Goal: Task Accomplishment & Management: Use online tool/utility

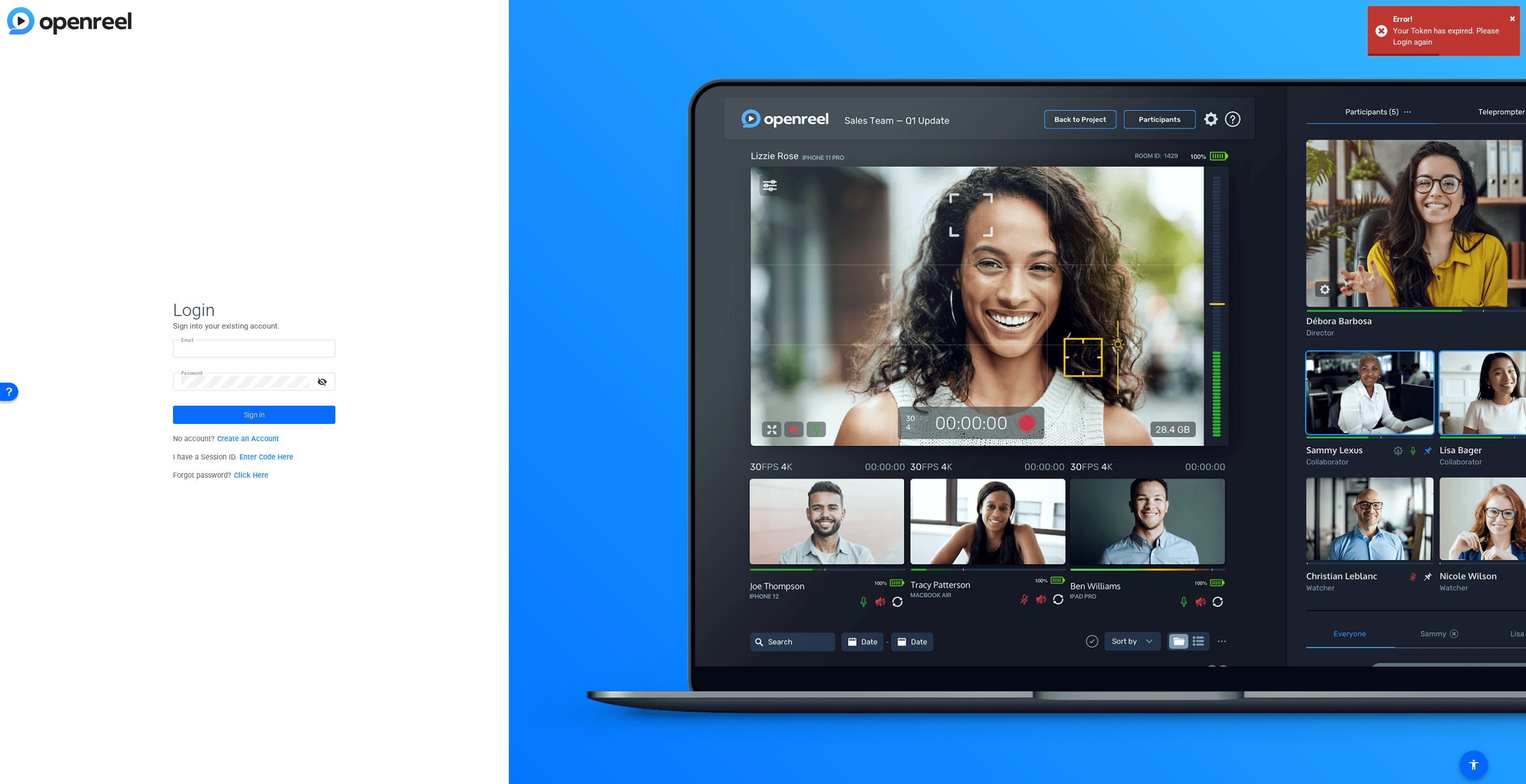
type input "[PERSON_NAME][EMAIL_ADDRESS][PERSON_NAME][DOMAIN_NAME]"
click at [248, 414] on span "Sign in" at bounding box center [254, 414] width 21 height 25
click at [248, 414] on span "Morris & Chapman" at bounding box center [255, 417] width 127 height 9
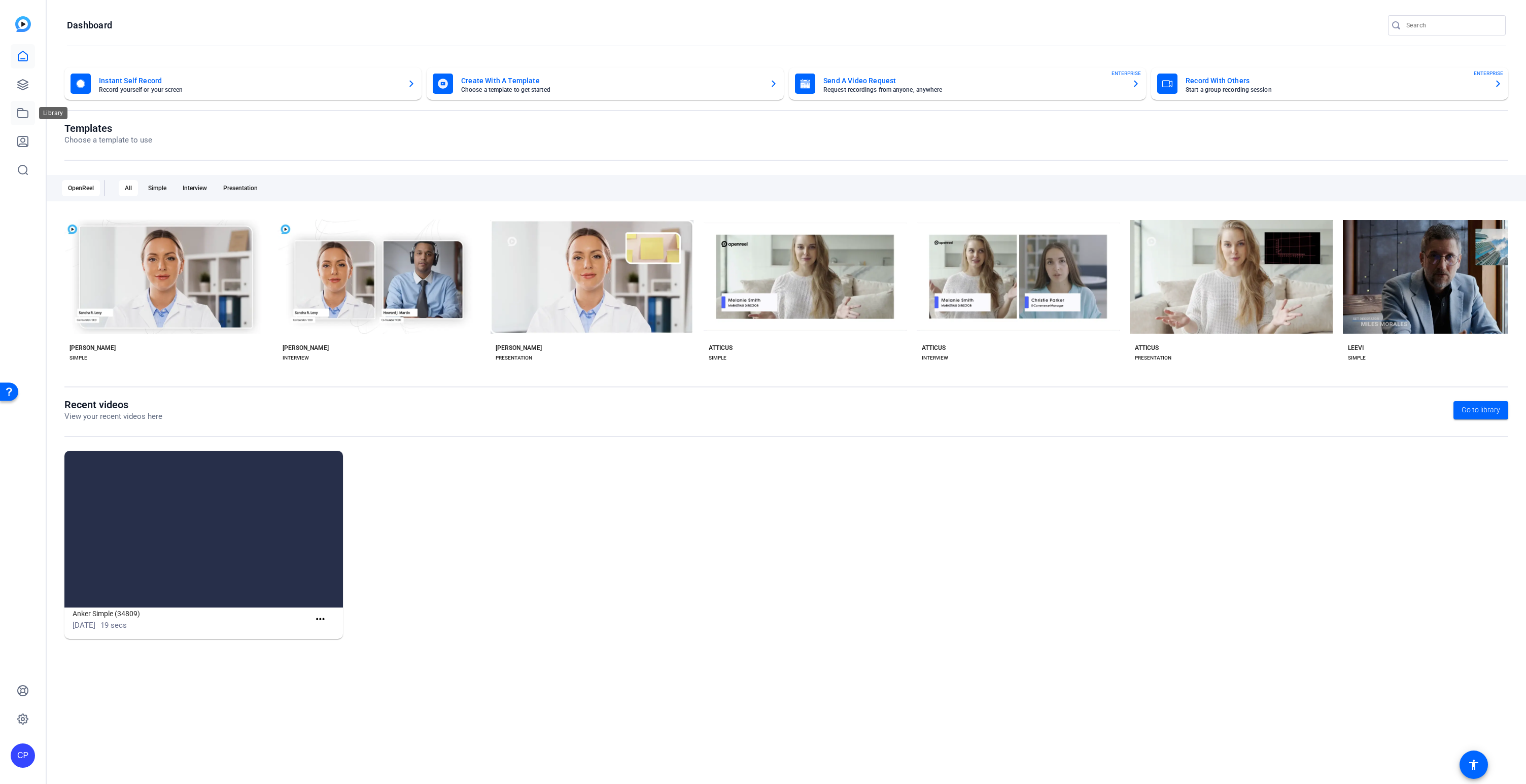
click at [20, 113] on icon at bounding box center [23, 113] width 12 height 12
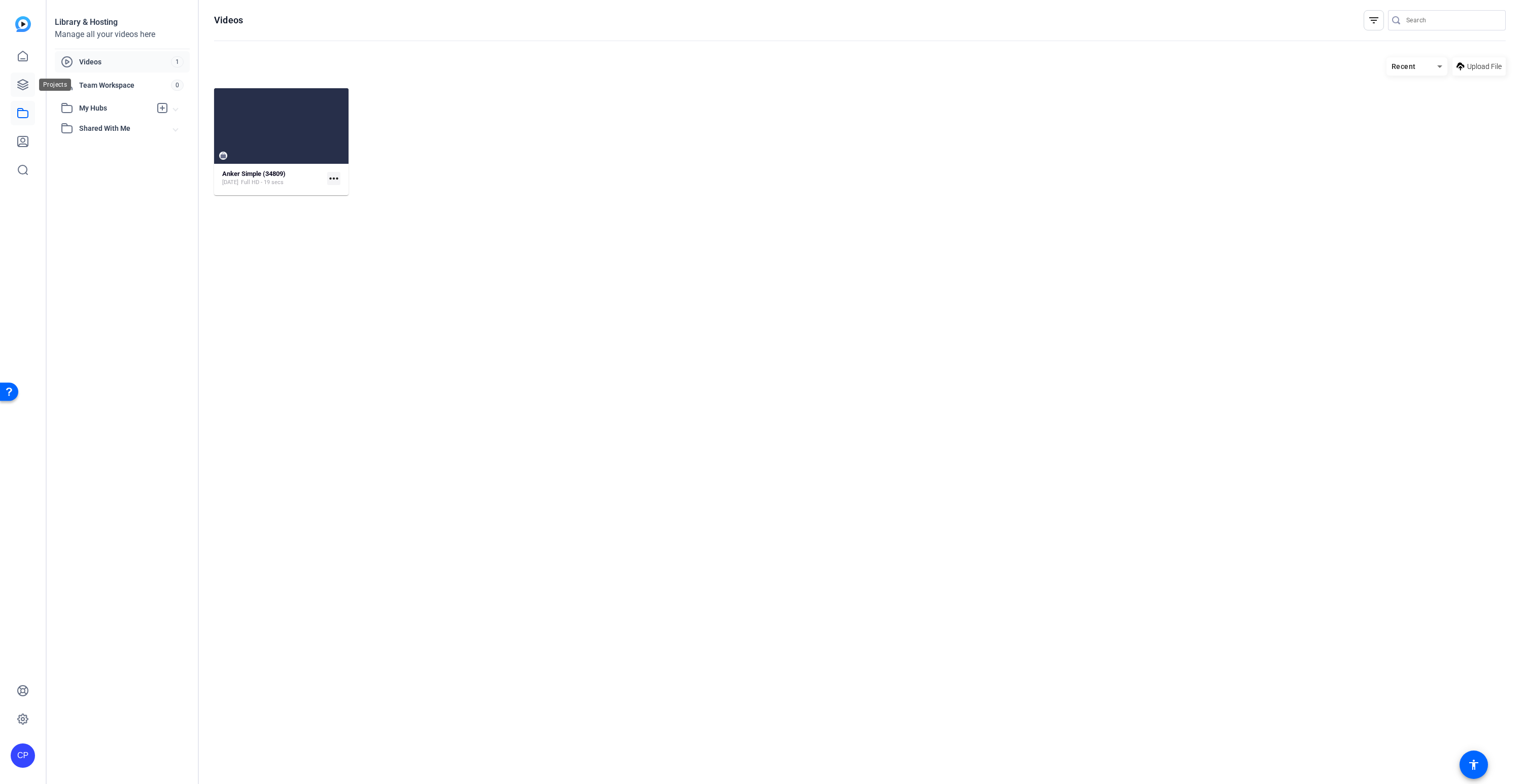
click at [25, 87] on icon at bounding box center [23, 85] width 12 height 12
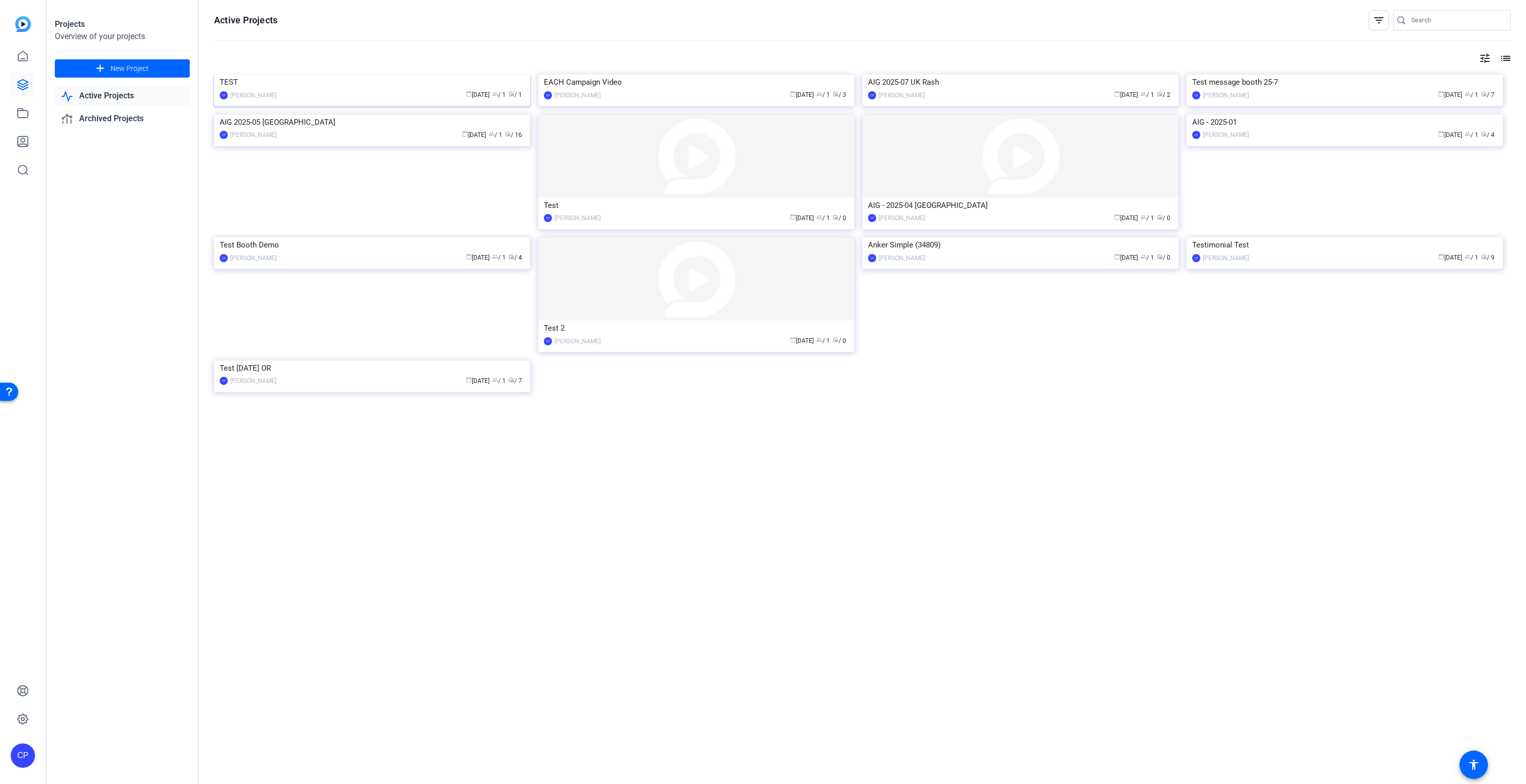
click at [425, 75] on img at bounding box center [373, 75] width 316 height 0
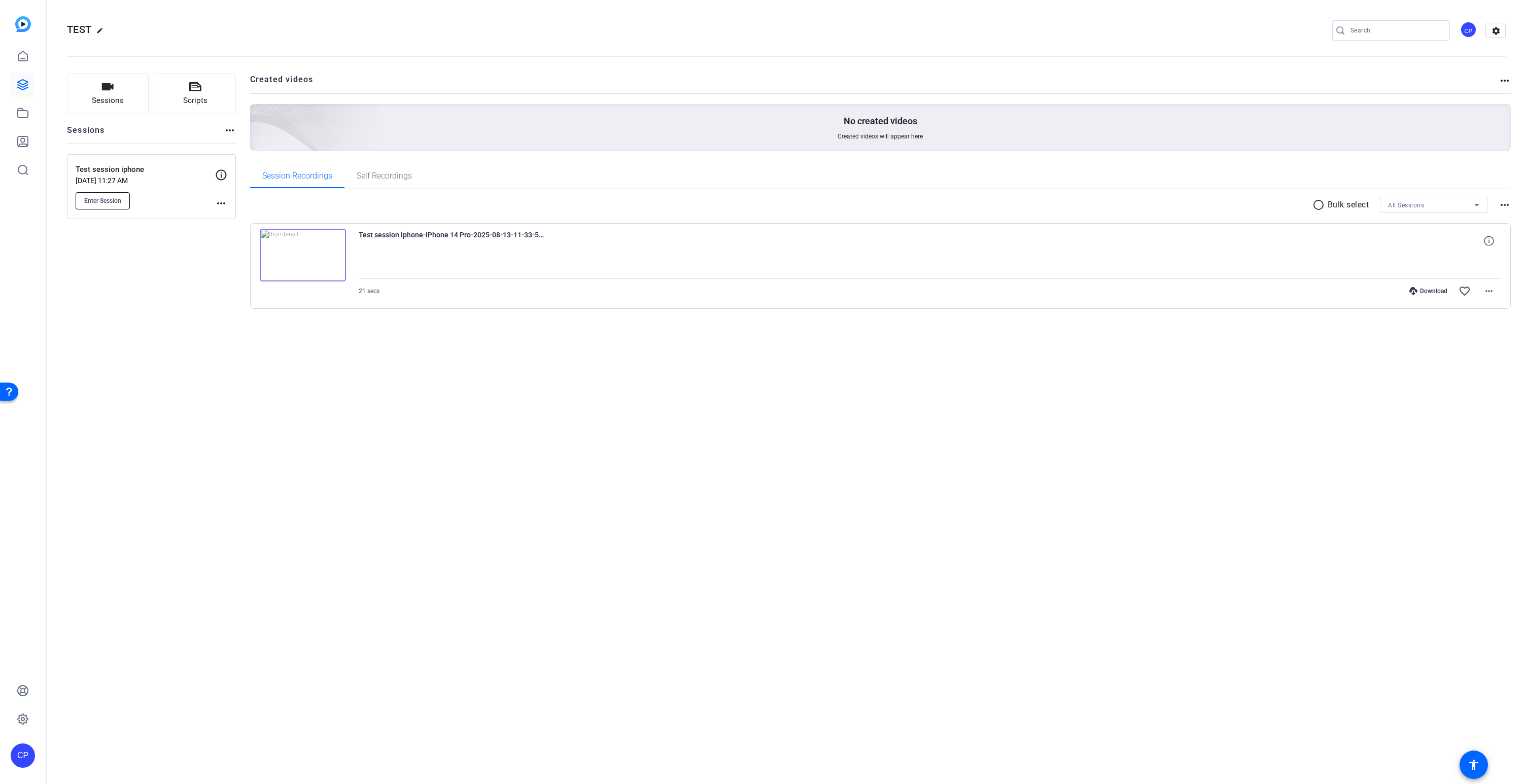
click at [119, 201] on span "Enter Session" at bounding box center [102, 201] width 37 height 8
click at [116, 104] on span "Sessions" at bounding box center [107, 100] width 32 height 12
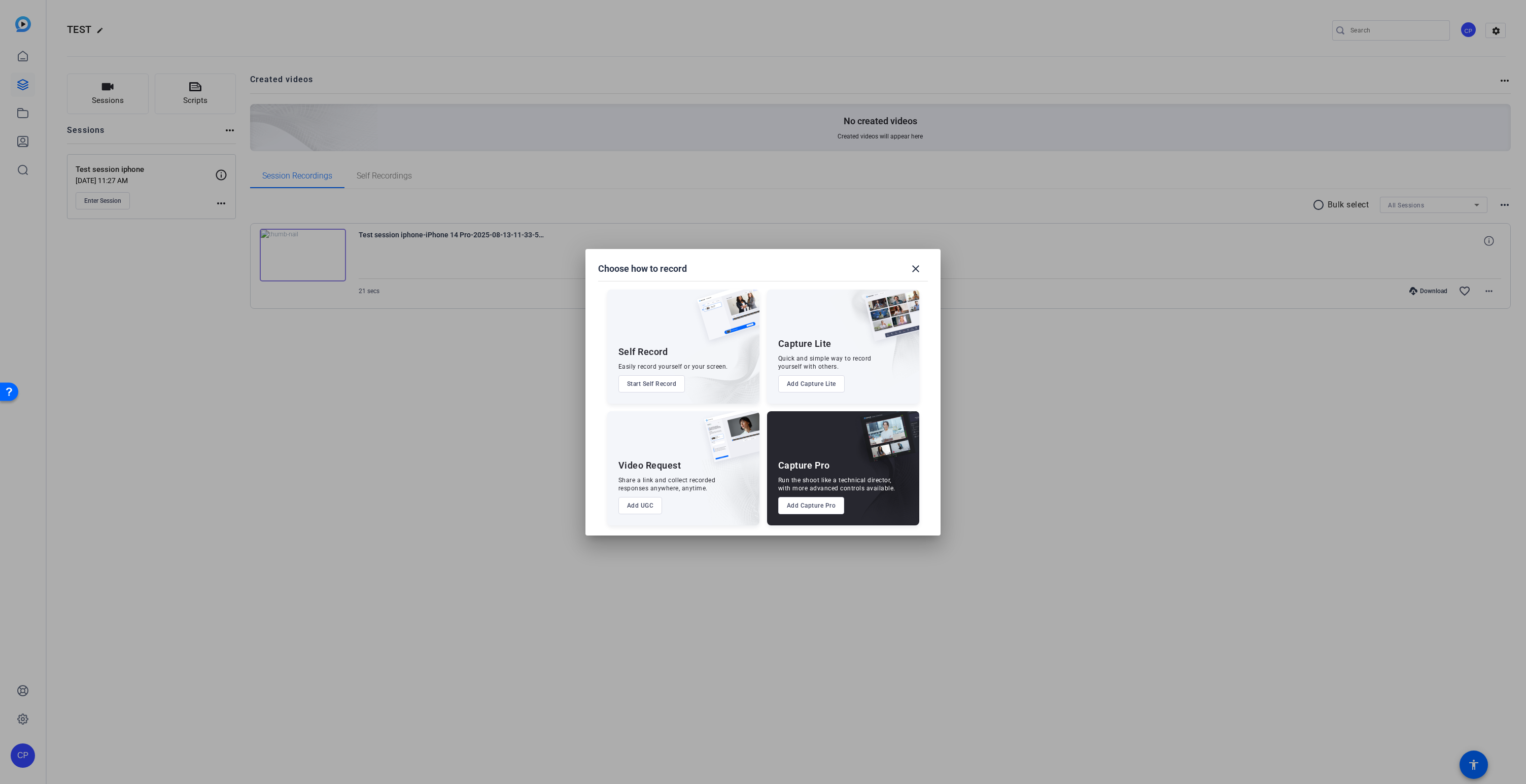
click at [647, 383] on button "Start Self Record" at bounding box center [652, 383] width 67 height 17
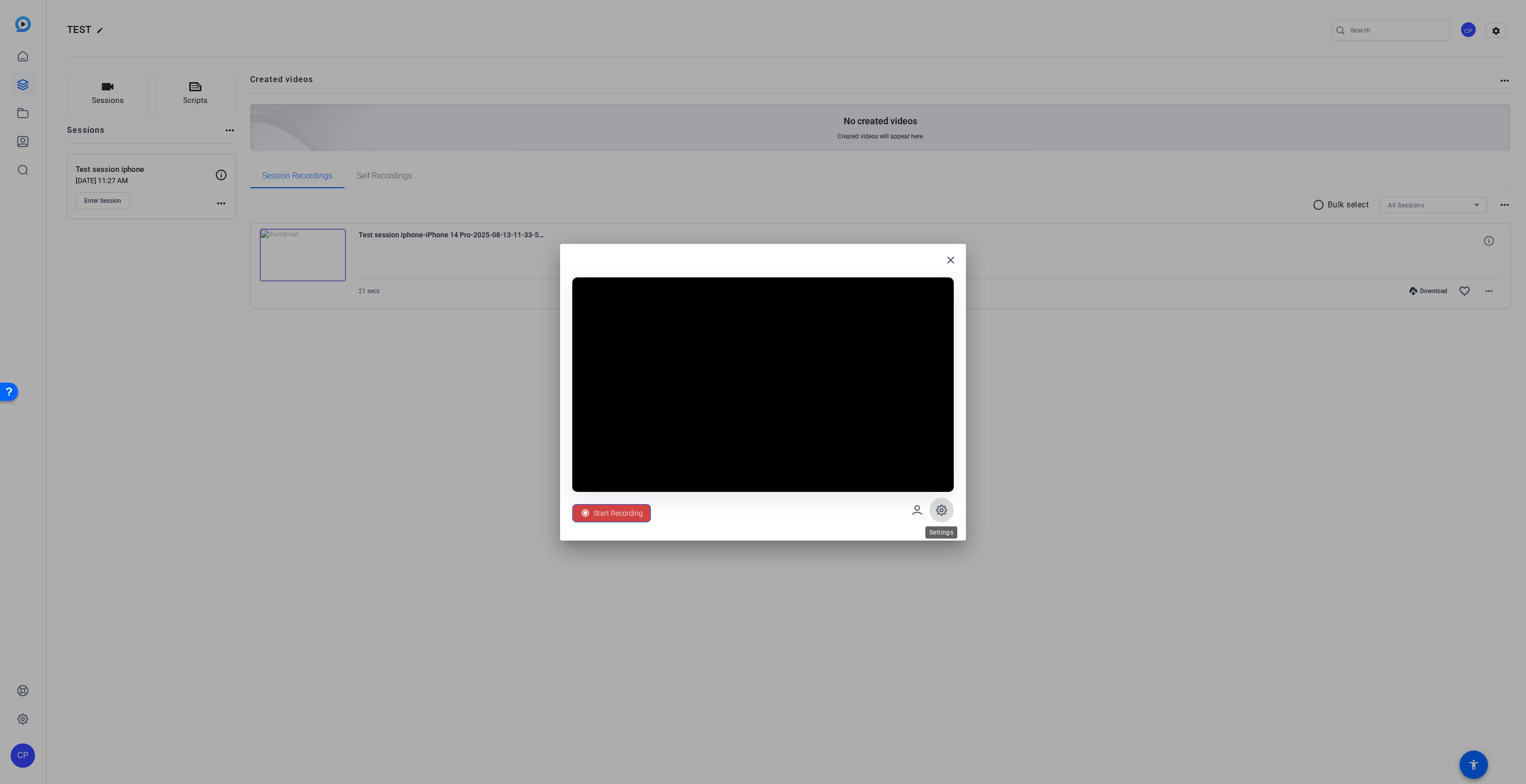
click at [940, 511] on icon at bounding box center [942, 510] width 12 height 12
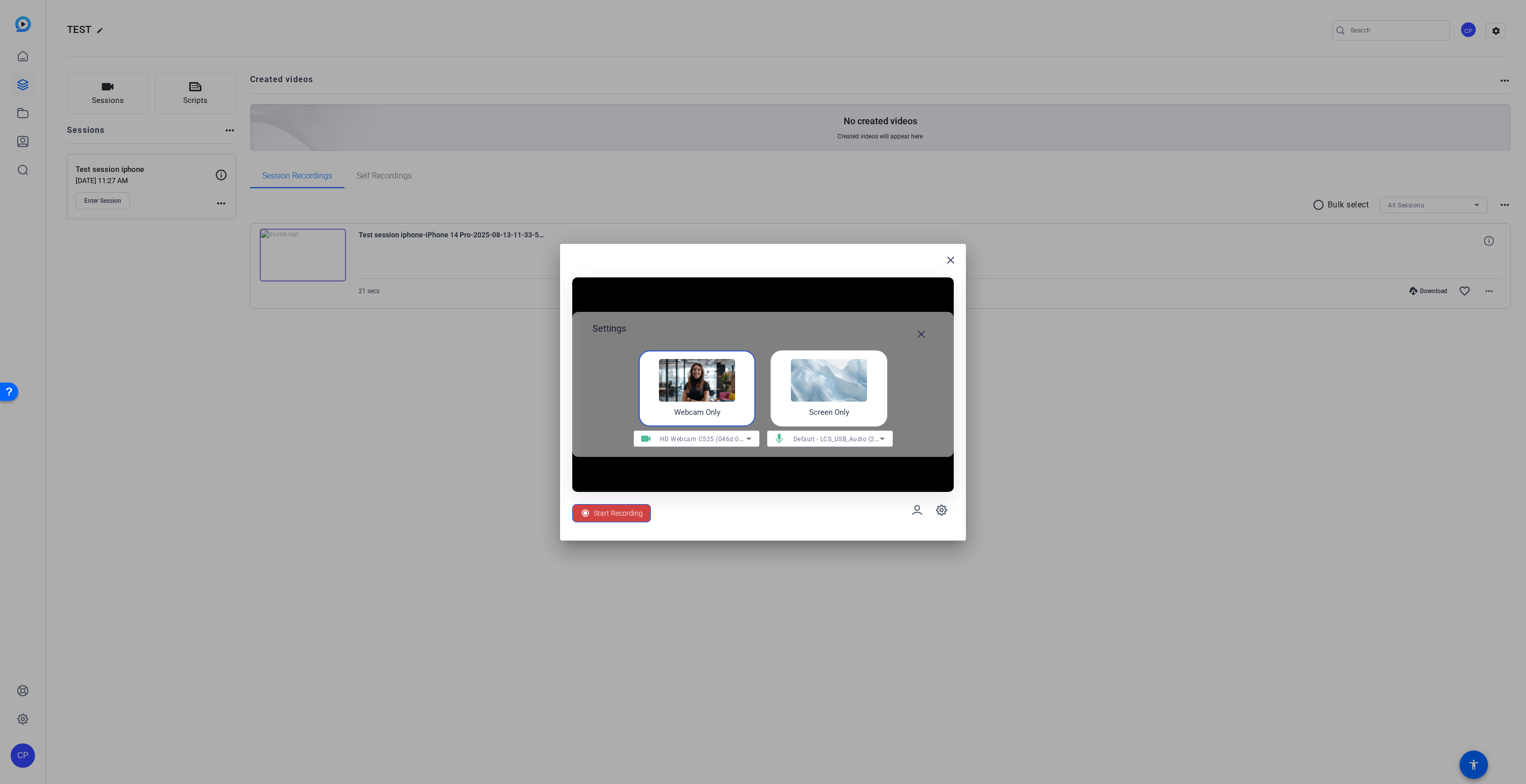
click at [828, 439] on span "Default - LCS_USB_Audio (2e3c:4444)" at bounding box center [850, 439] width 111 height 8
click at [814, 491] on span "HD Webcam C525 (046d:0826)" at bounding box center [821, 492] width 92 height 12
click at [834, 442] on span "HD Webcam C525 (046d:0826)" at bounding box center [840, 439] width 93 height 8
click at [848, 265] on div at bounding box center [763, 392] width 1526 height 784
click at [631, 515] on span "Start Recording" at bounding box center [618, 513] width 50 height 19
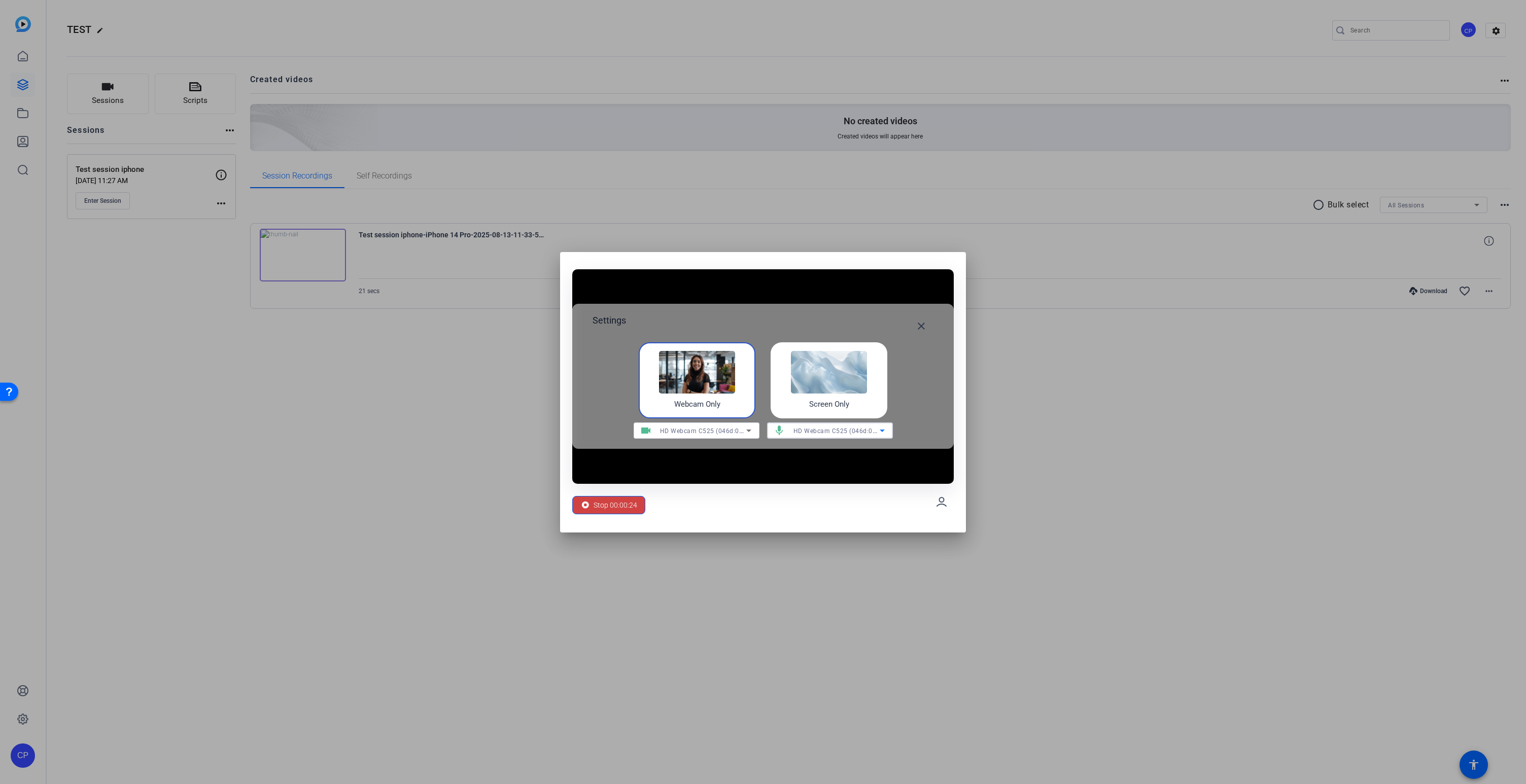
click at [854, 429] on span "HD Webcam C525 (046d:0826)" at bounding box center [840, 431] width 93 height 8
click at [824, 465] on span "LCS_USB_Audio (2e3c:4444)" at bounding box center [816, 467] width 82 height 12
click at [609, 502] on span "Stop 00:01:31" at bounding box center [615, 505] width 43 height 19
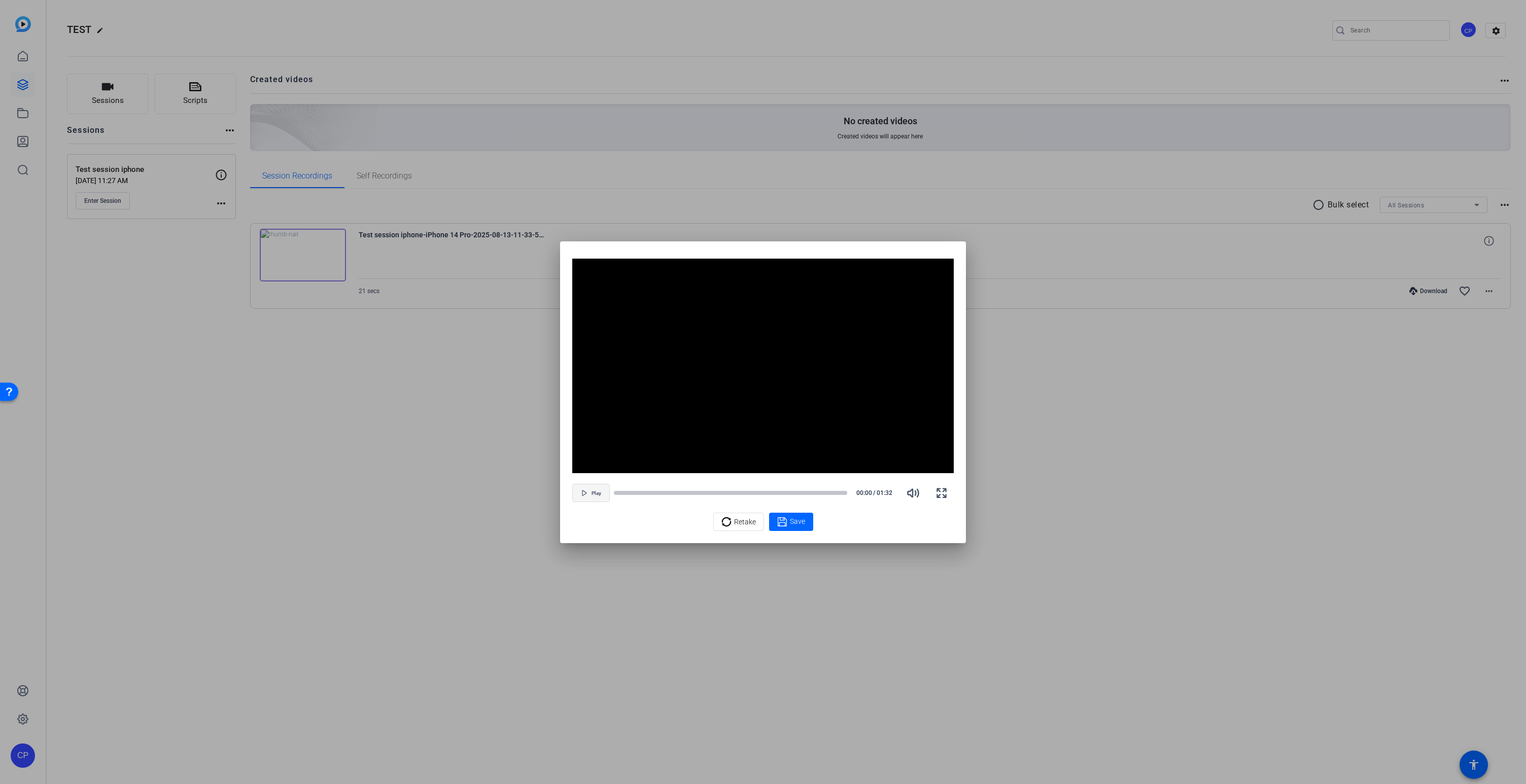
click at [588, 492] on span "button" at bounding box center [591, 493] width 37 height 24
click at [747, 517] on span "Retake" at bounding box center [745, 522] width 22 height 19
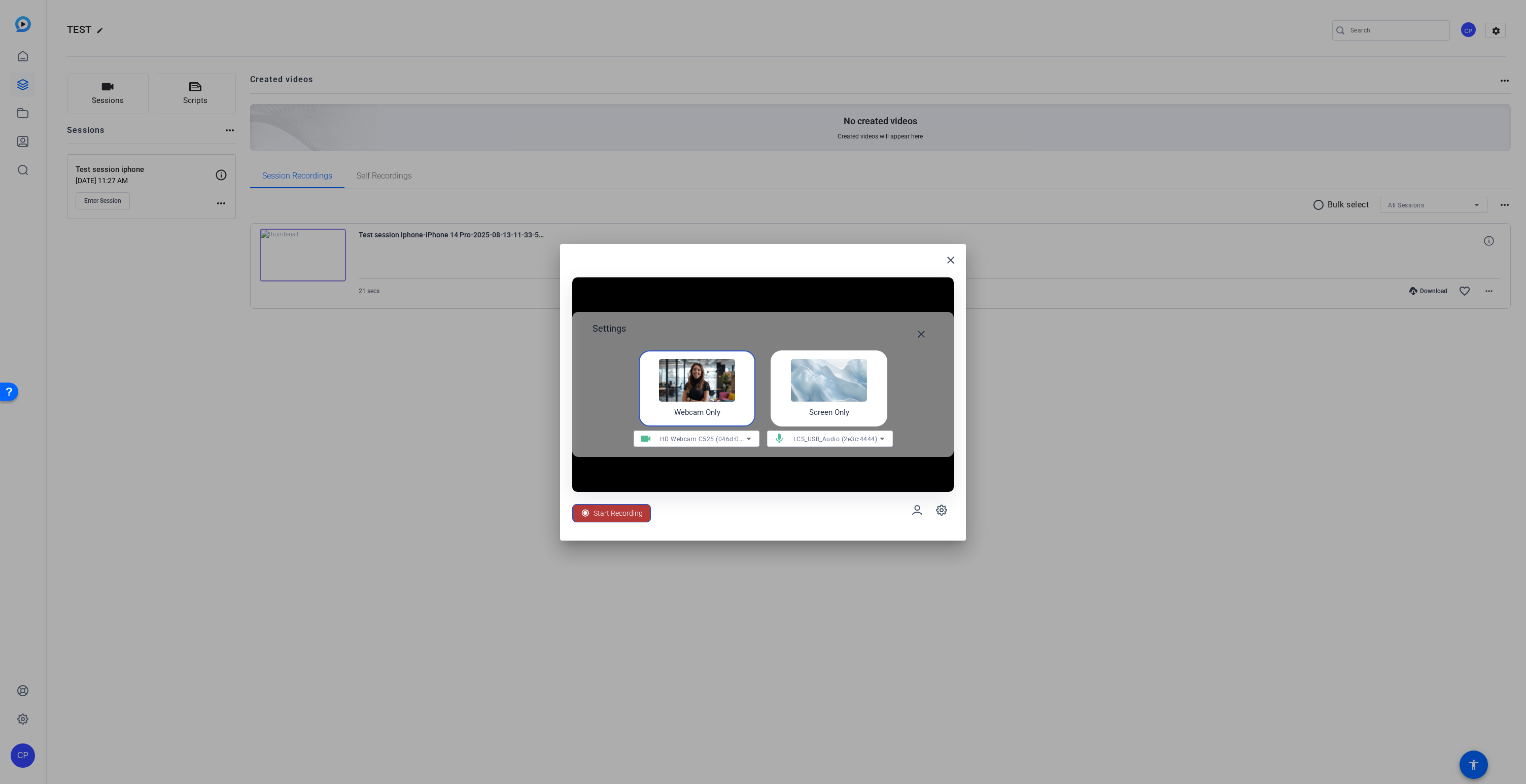
click at [613, 514] on span "Start Recording" at bounding box center [618, 513] width 50 height 19
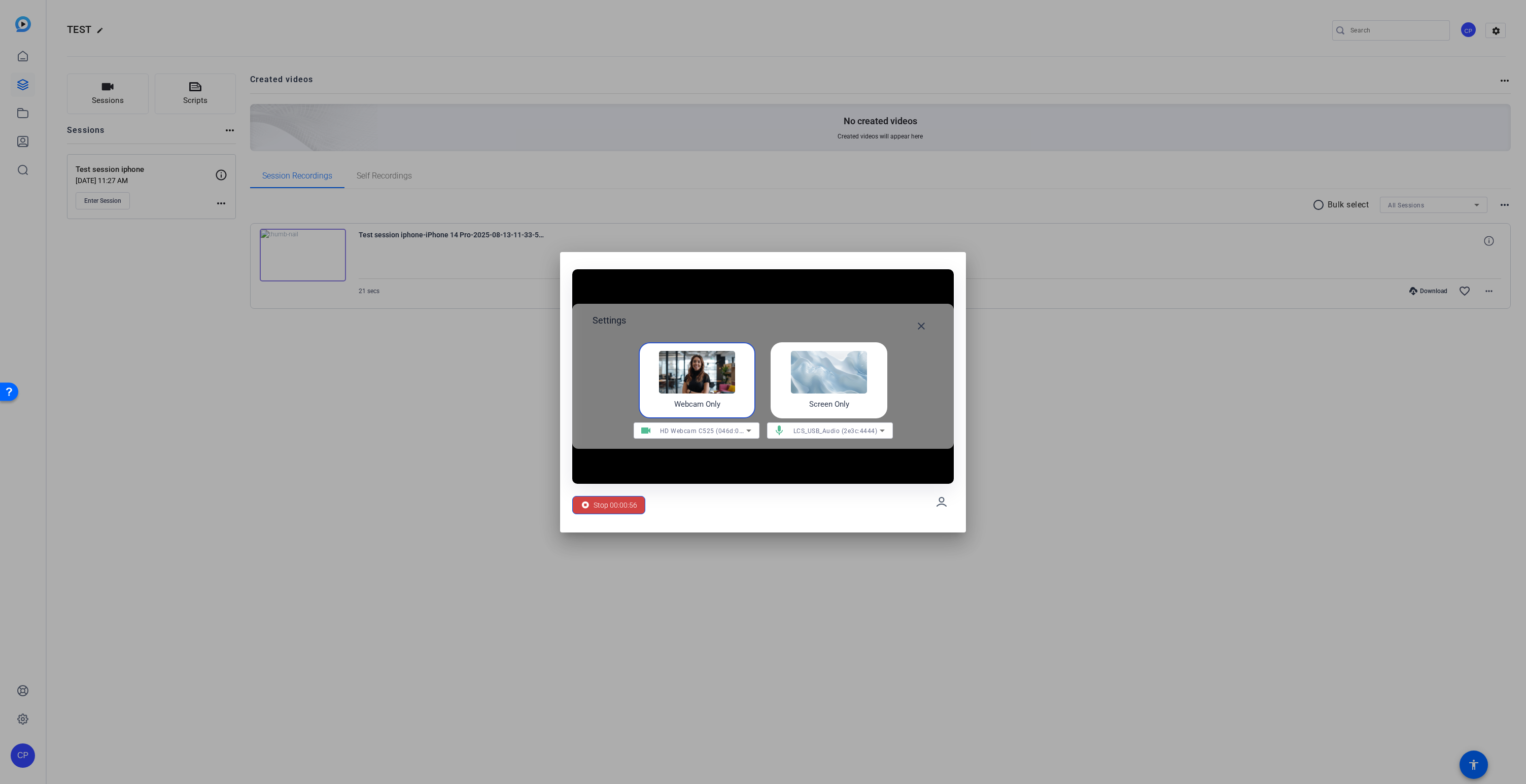
click at [866, 431] on span "LCS_USB_Audio (2e3c:4444)" at bounding box center [836, 431] width 84 height 7
click at [834, 478] on span "HD Webcam C525 (046d:0826)" at bounding box center [821, 484] width 92 height 12
click at [609, 507] on span "Stop 00:01:24" at bounding box center [615, 505] width 43 height 19
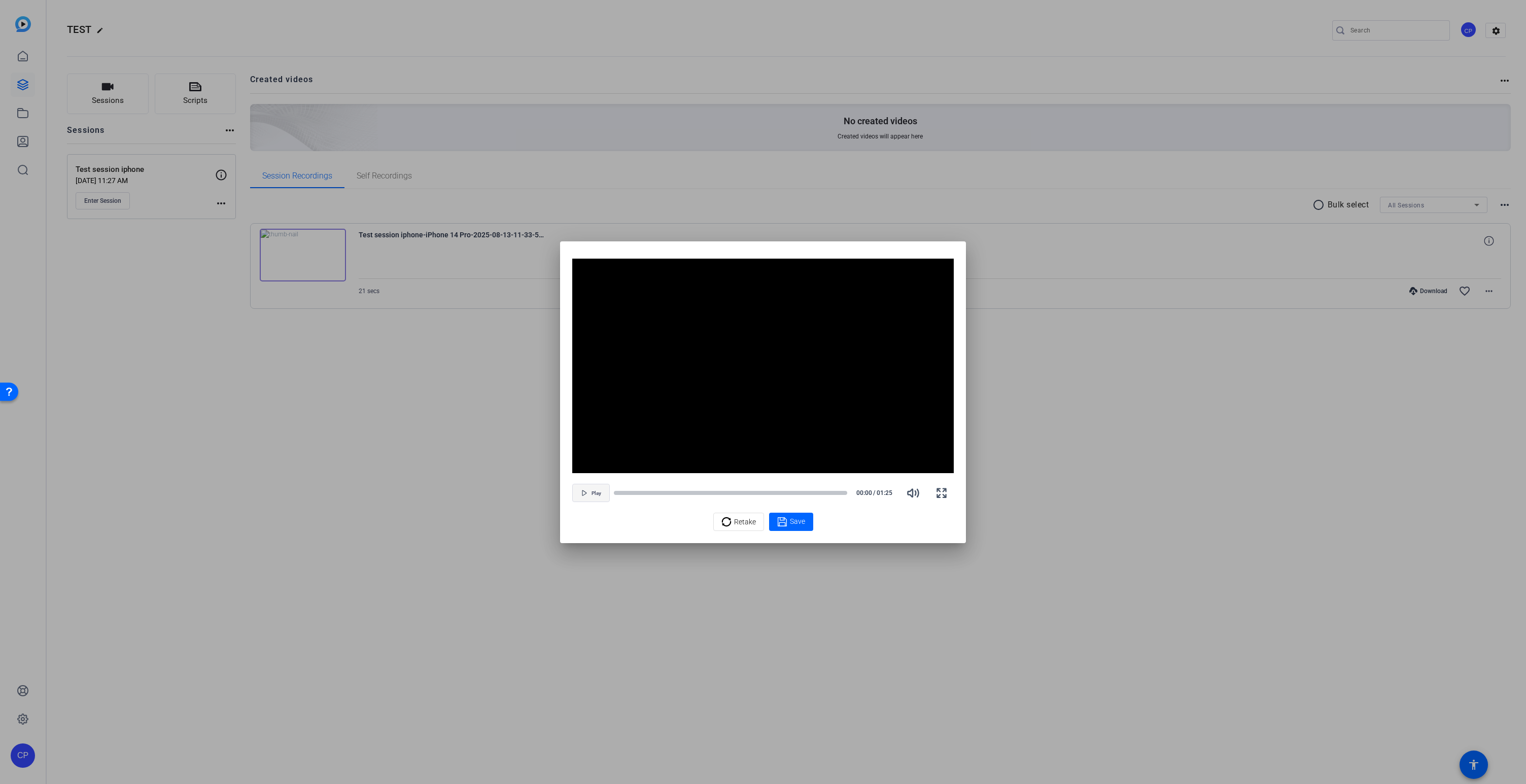
click at [590, 488] on span "button" at bounding box center [591, 493] width 37 height 24
click at [729, 521] on icon at bounding box center [726, 522] width 10 height 12
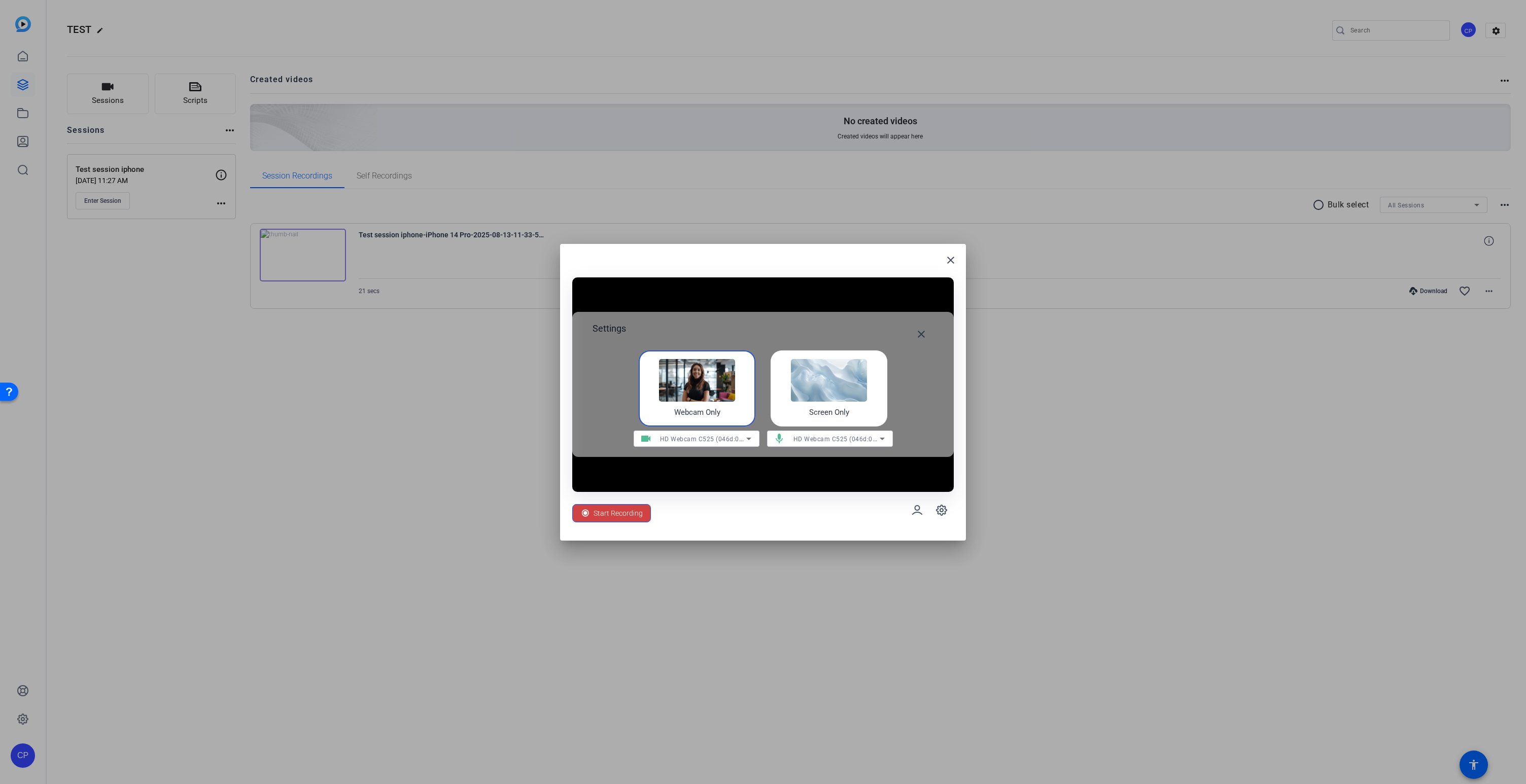
click at [617, 515] on span "Start Recording" at bounding box center [618, 513] width 50 height 19
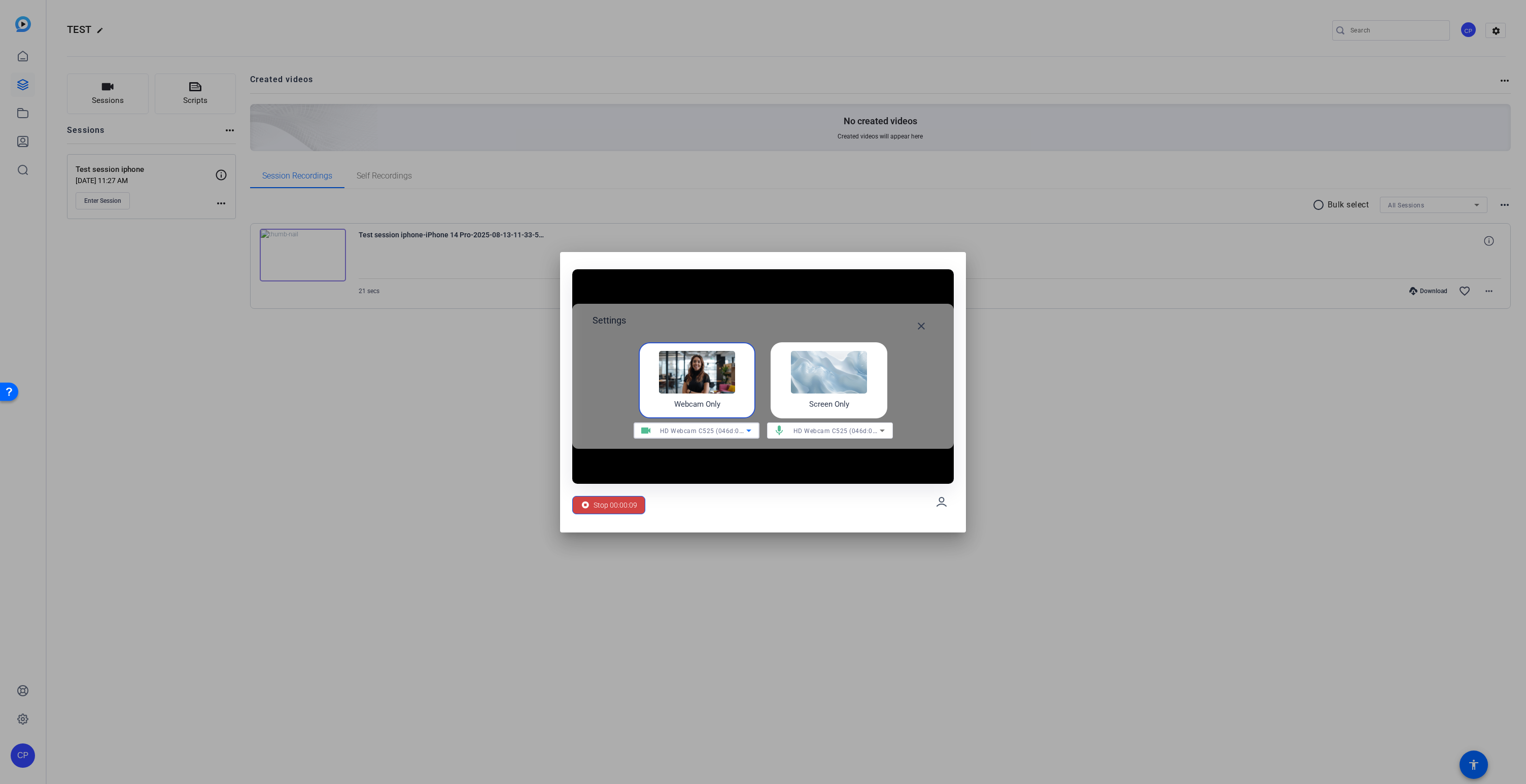
click at [744, 430] on icon at bounding box center [749, 431] width 12 height 12
click at [747, 431] on div at bounding box center [763, 392] width 1526 height 784
click at [840, 435] on div "HD Webcam C525 (046d:0826)" at bounding box center [837, 431] width 86 height 13
click at [705, 512] on div at bounding box center [763, 392] width 1526 height 784
click at [615, 506] on span "Stop 00:00:31" at bounding box center [615, 505] width 43 height 19
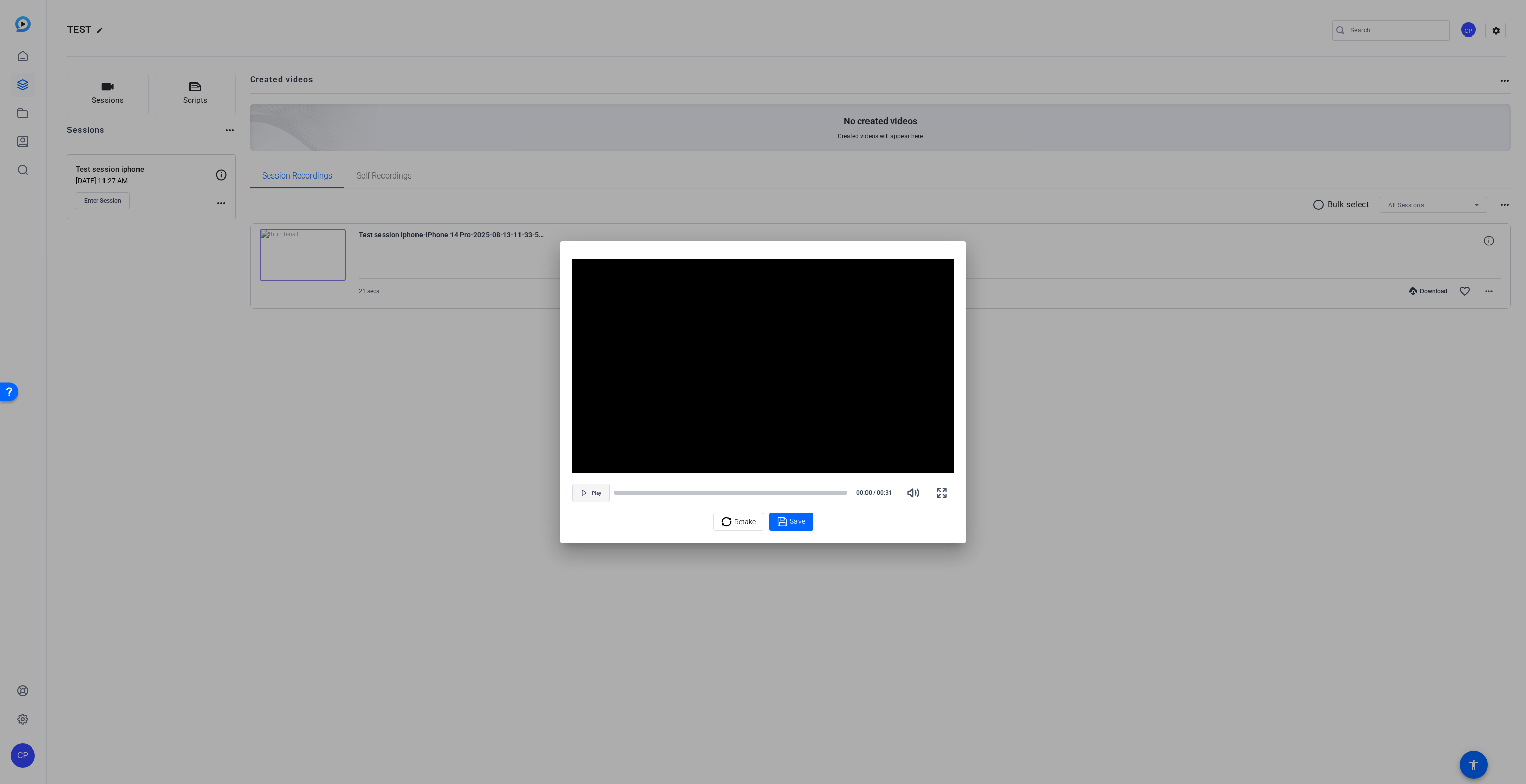
click at [590, 492] on span "button" at bounding box center [591, 493] width 37 height 24
click at [733, 526] on div "Retake" at bounding box center [738, 522] width 35 height 19
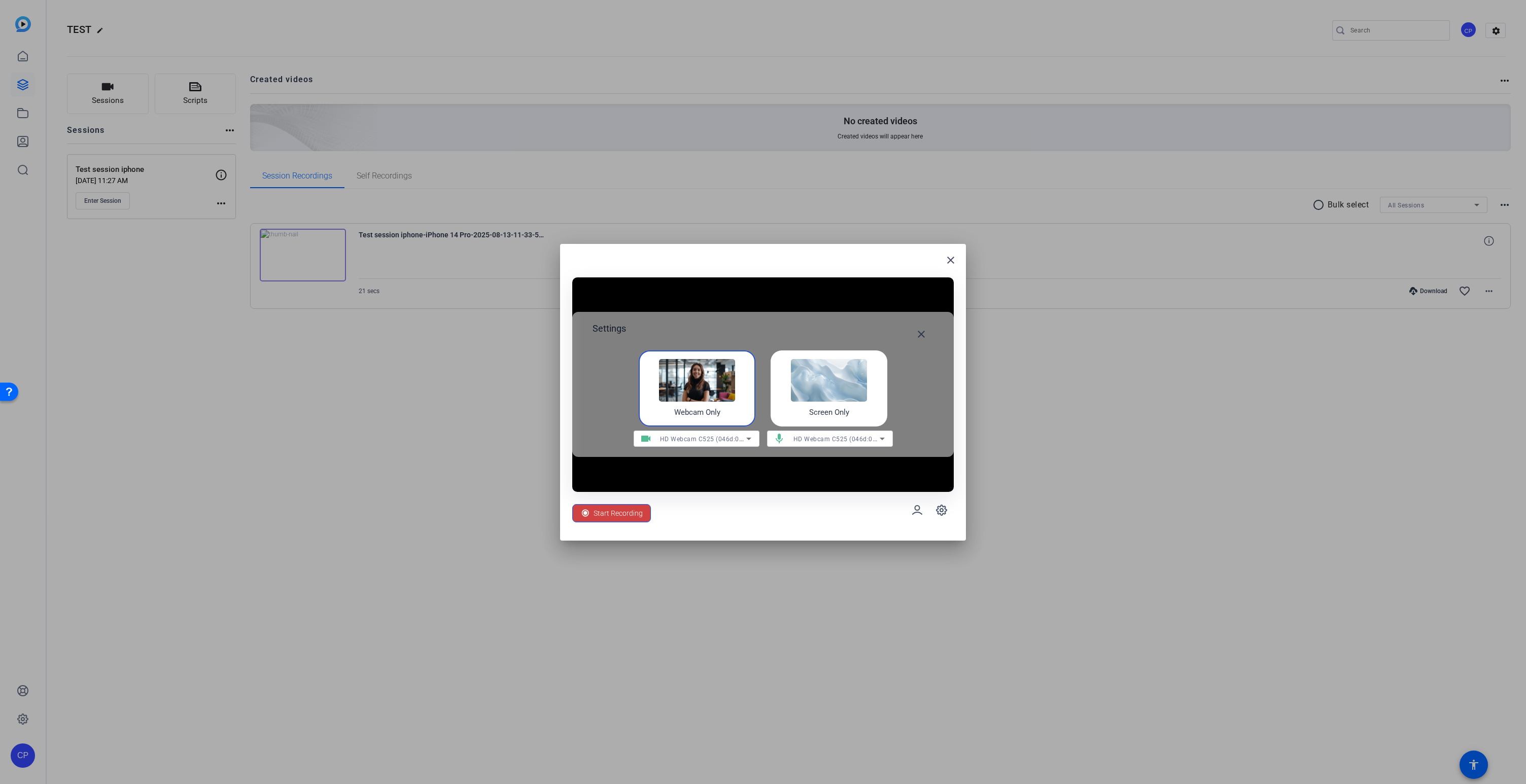
click at [816, 442] on span "HD Webcam C525 (046d:0826)" at bounding box center [840, 439] width 93 height 8
click at [951, 261] on div at bounding box center [763, 392] width 1526 height 784
click at [949, 260] on mat-icon "close" at bounding box center [951, 260] width 12 height 12
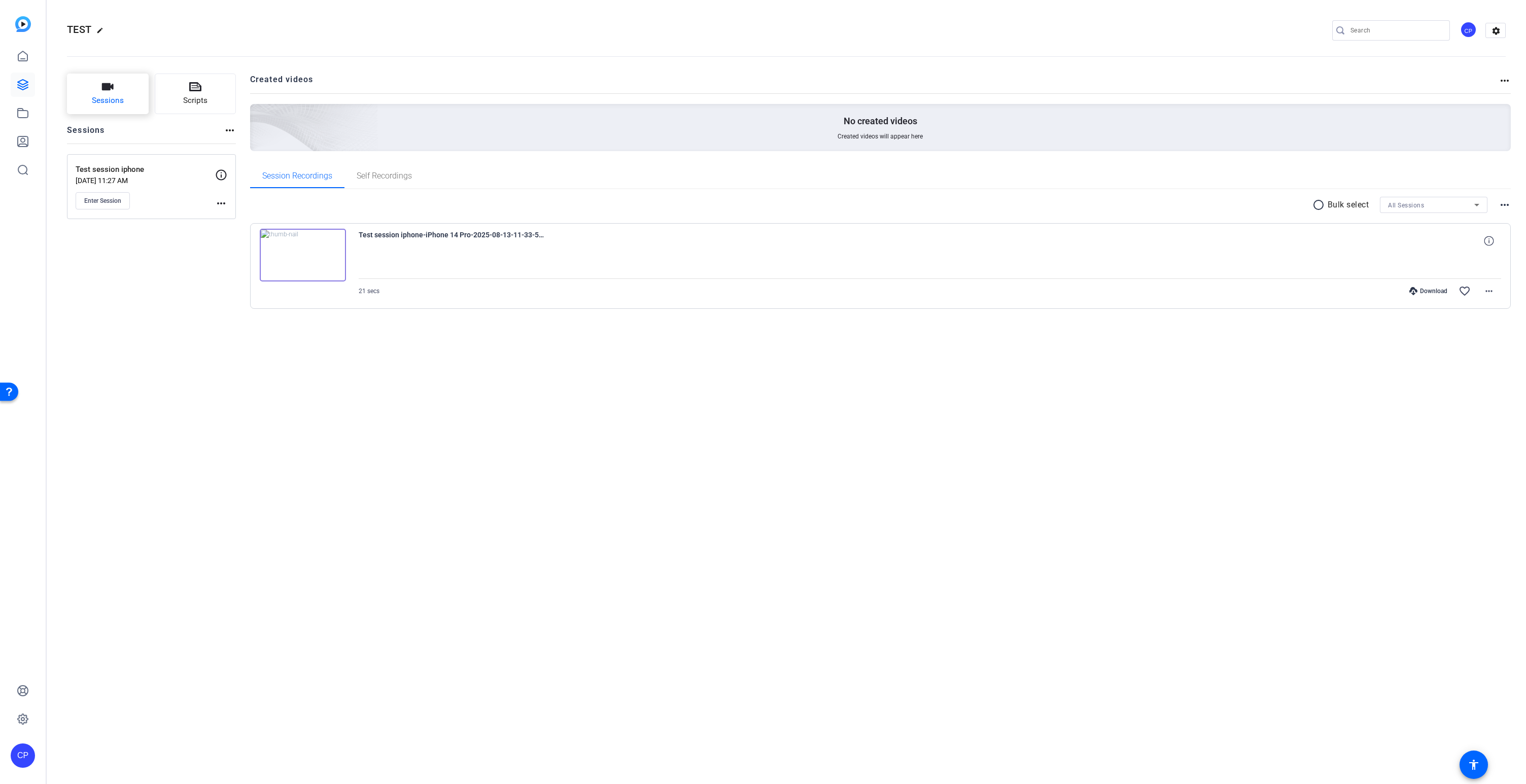
click at [107, 102] on span "Sessions" at bounding box center [107, 100] width 32 height 12
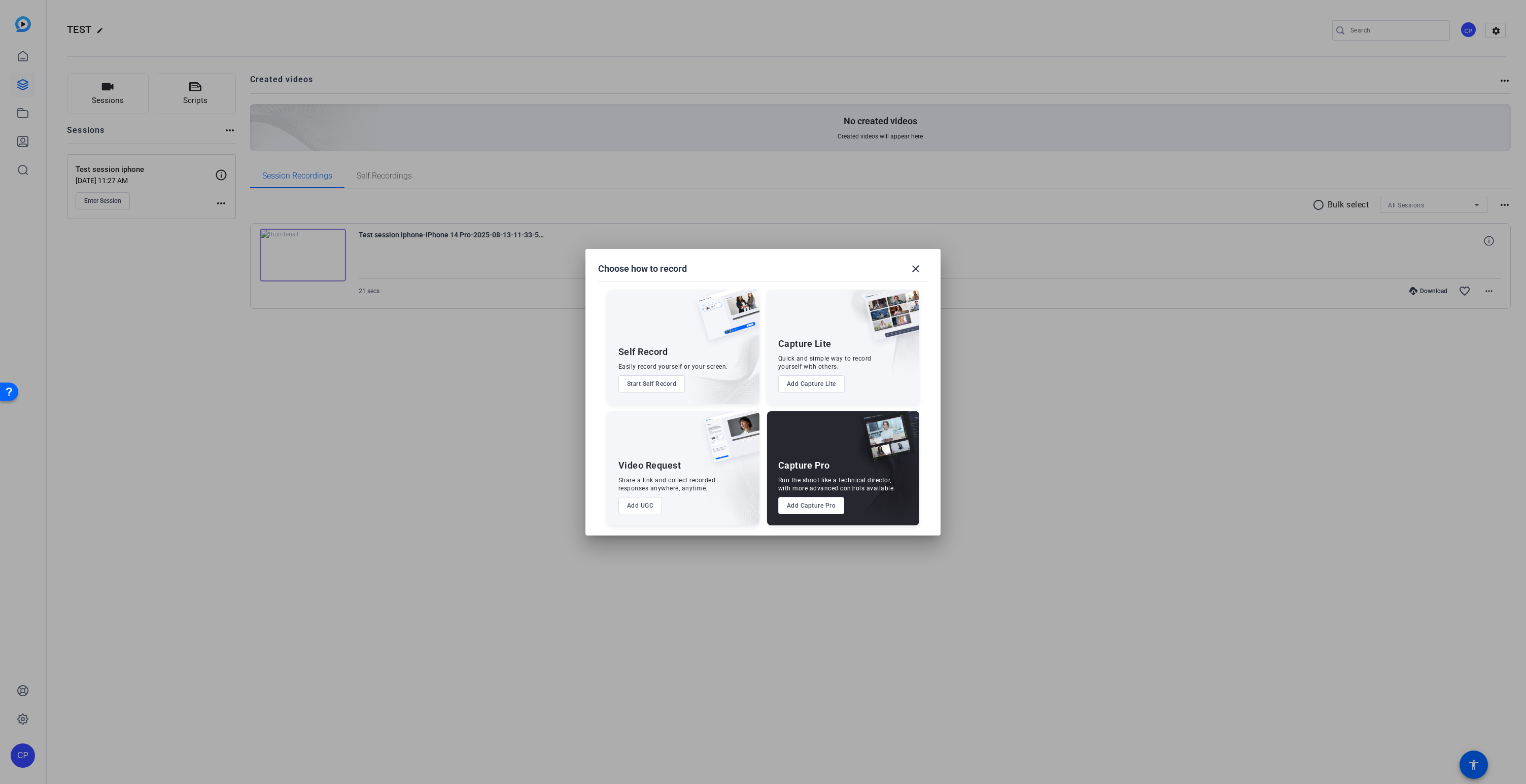
click at [650, 387] on button "Start Self Record" at bounding box center [652, 383] width 67 height 17
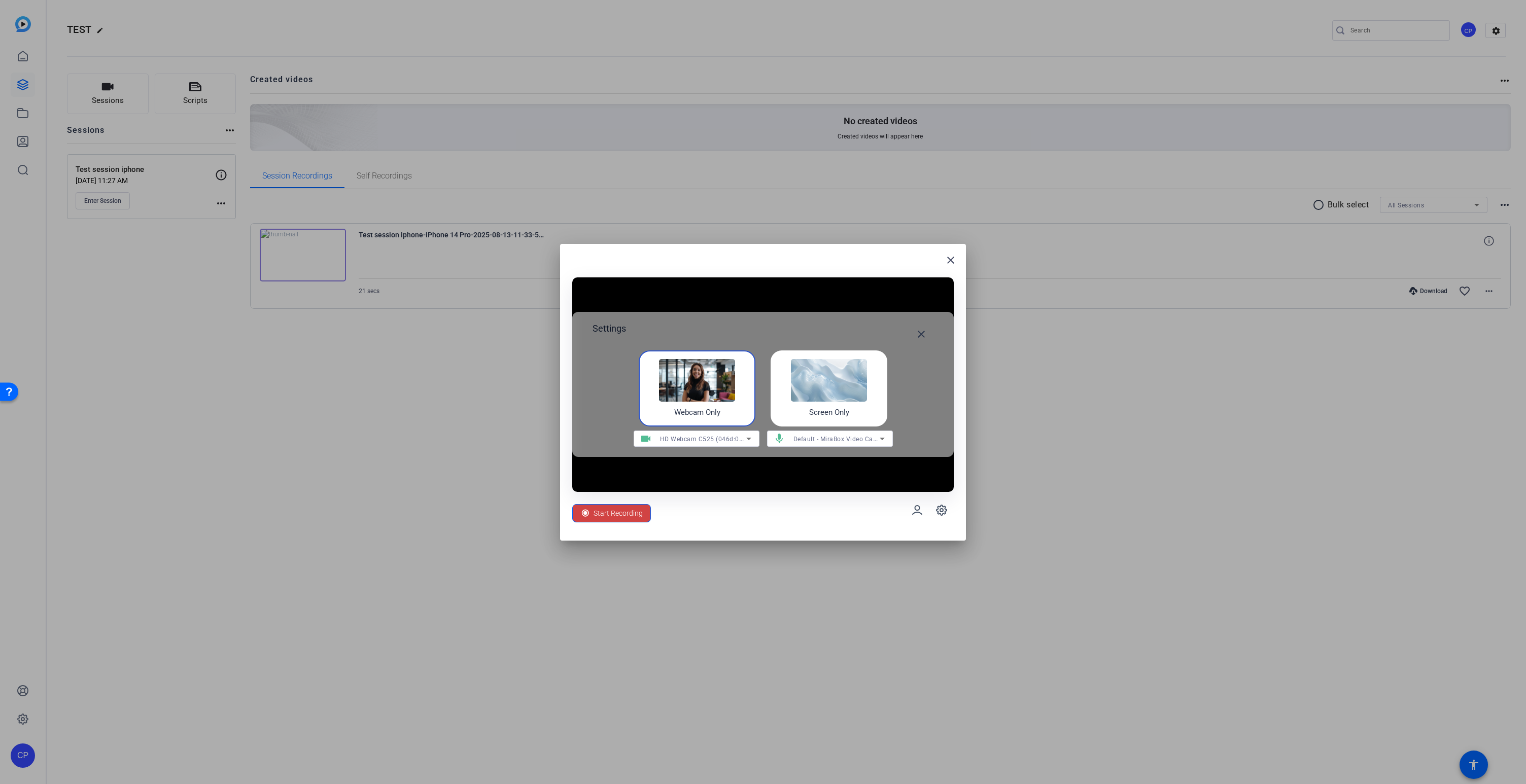
click at [829, 441] on span "Default - MiraBox Video Capture (1bcf:2c99)" at bounding box center [860, 439] width 132 height 8
click at [824, 439] on div at bounding box center [763, 392] width 1526 height 784
click at [626, 511] on span "Start Recording" at bounding box center [618, 513] width 50 height 19
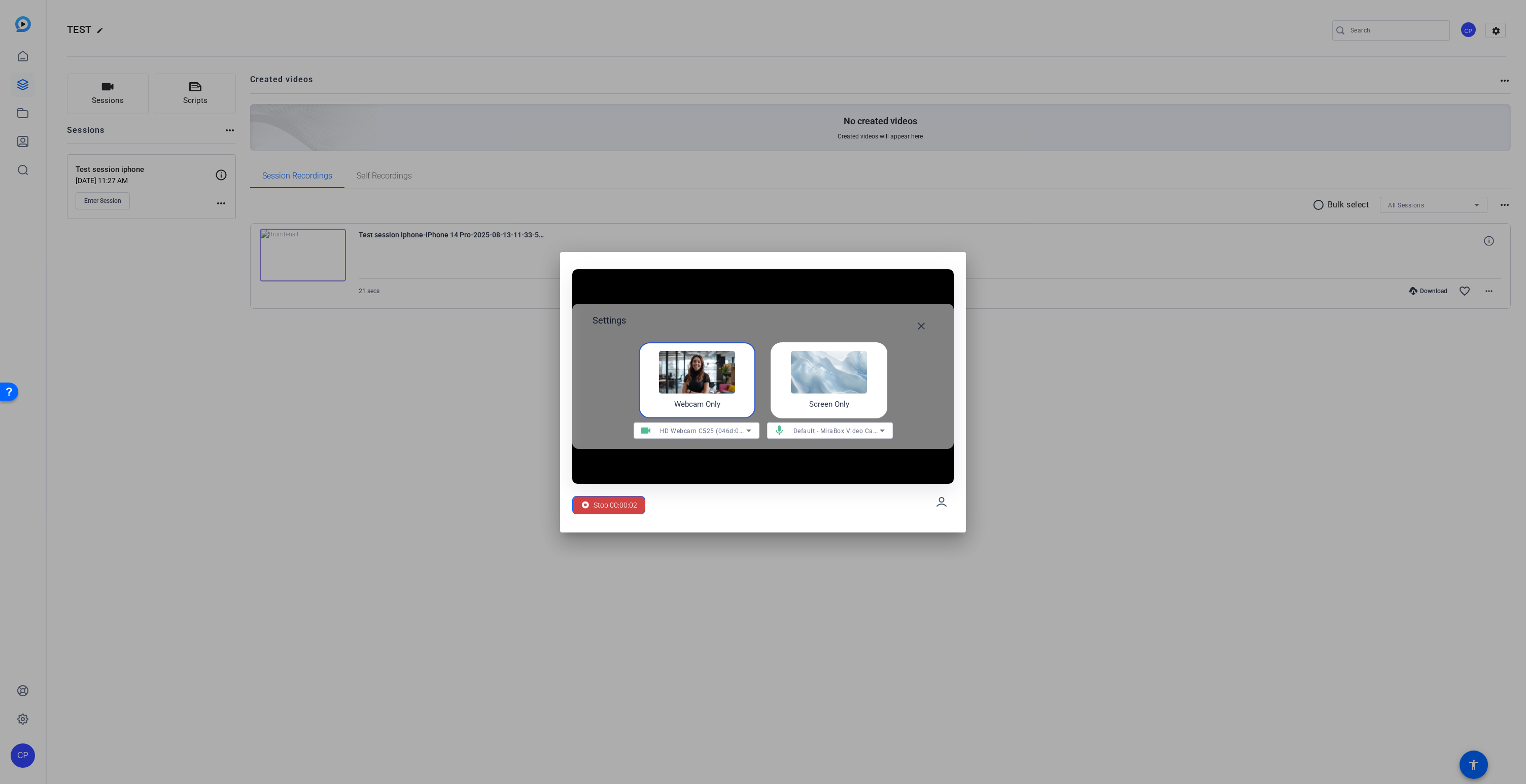
click at [820, 433] on span "Default - MiraBox Video Capture (1bcf:2c99)" at bounding box center [860, 431] width 132 height 8
click at [691, 511] on div at bounding box center [763, 392] width 1526 height 784
click at [815, 430] on span "Default - MiraBox Video Capture (1bcf:2c99)" at bounding box center [860, 431] width 132 height 8
click at [712, 502] on div at bounding box center [763, 392] width 1526 height 784
click at [616, 507] on span "Stop 00:00:30" at bounding box center [615, 505] width 43 height 19
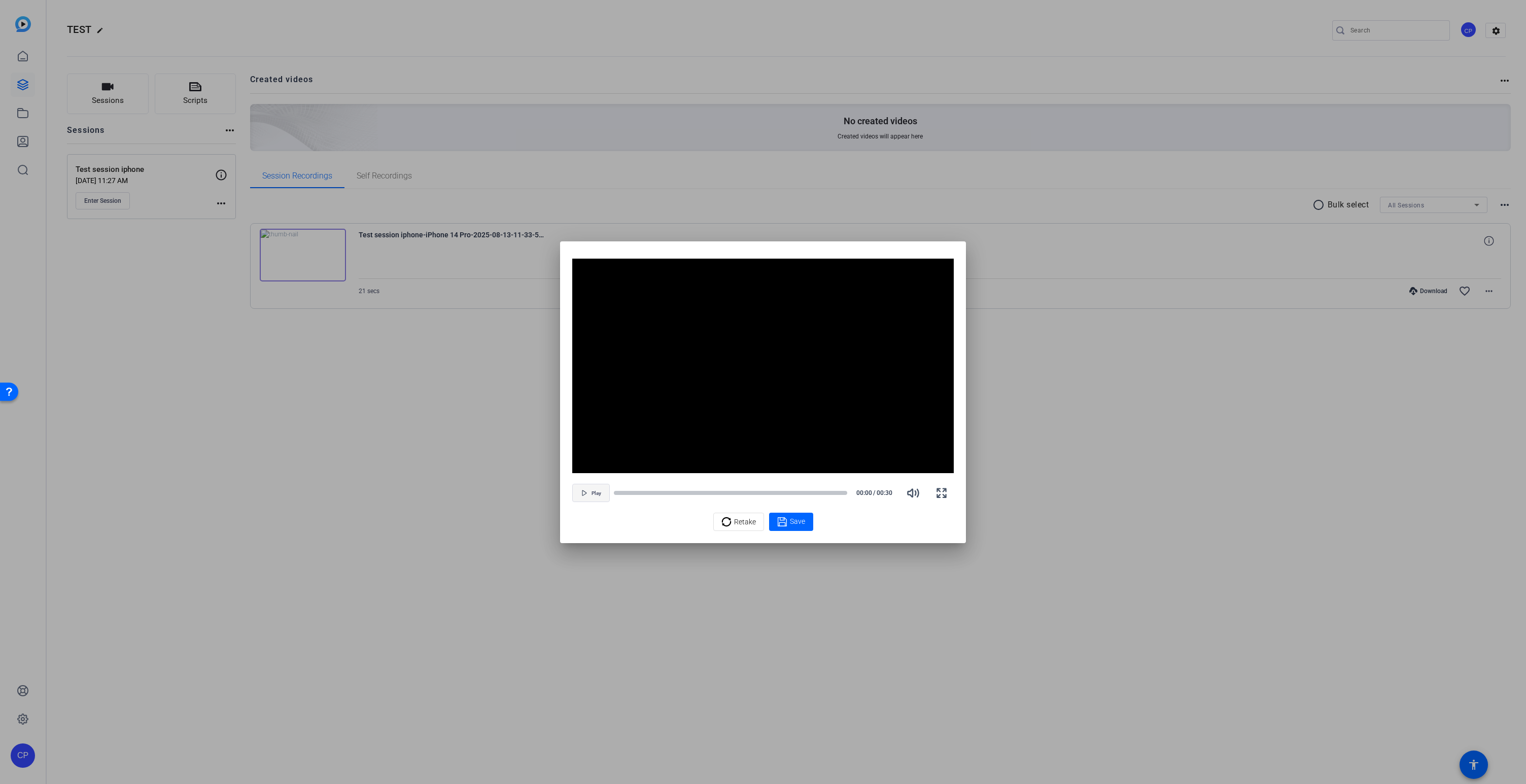
click at [590, 492] on span "button" at bounding box center [591, 493] width 37 height 24
click at [728, 520] on icon at bounding box center [726, 522] width 10 height 12
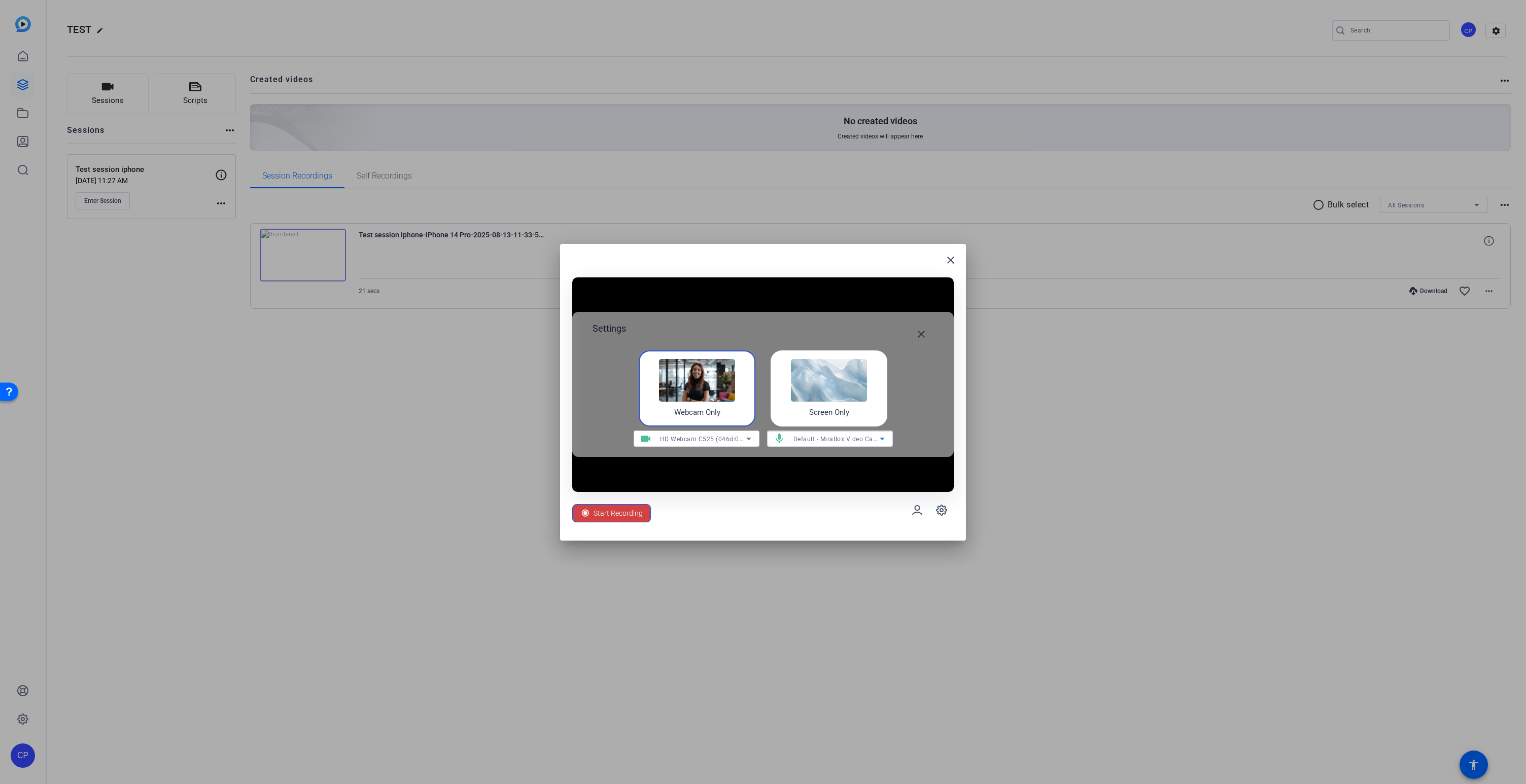
click at [876, 437] on icon at bounding box center [882, 439] width 12 height 12
click at [952, 260] on div at bounding box center [763, 392] width 1526 height 784
click at [951, 260] on mat-icon "close" at bounding box center [951, 260] width 12 height 12
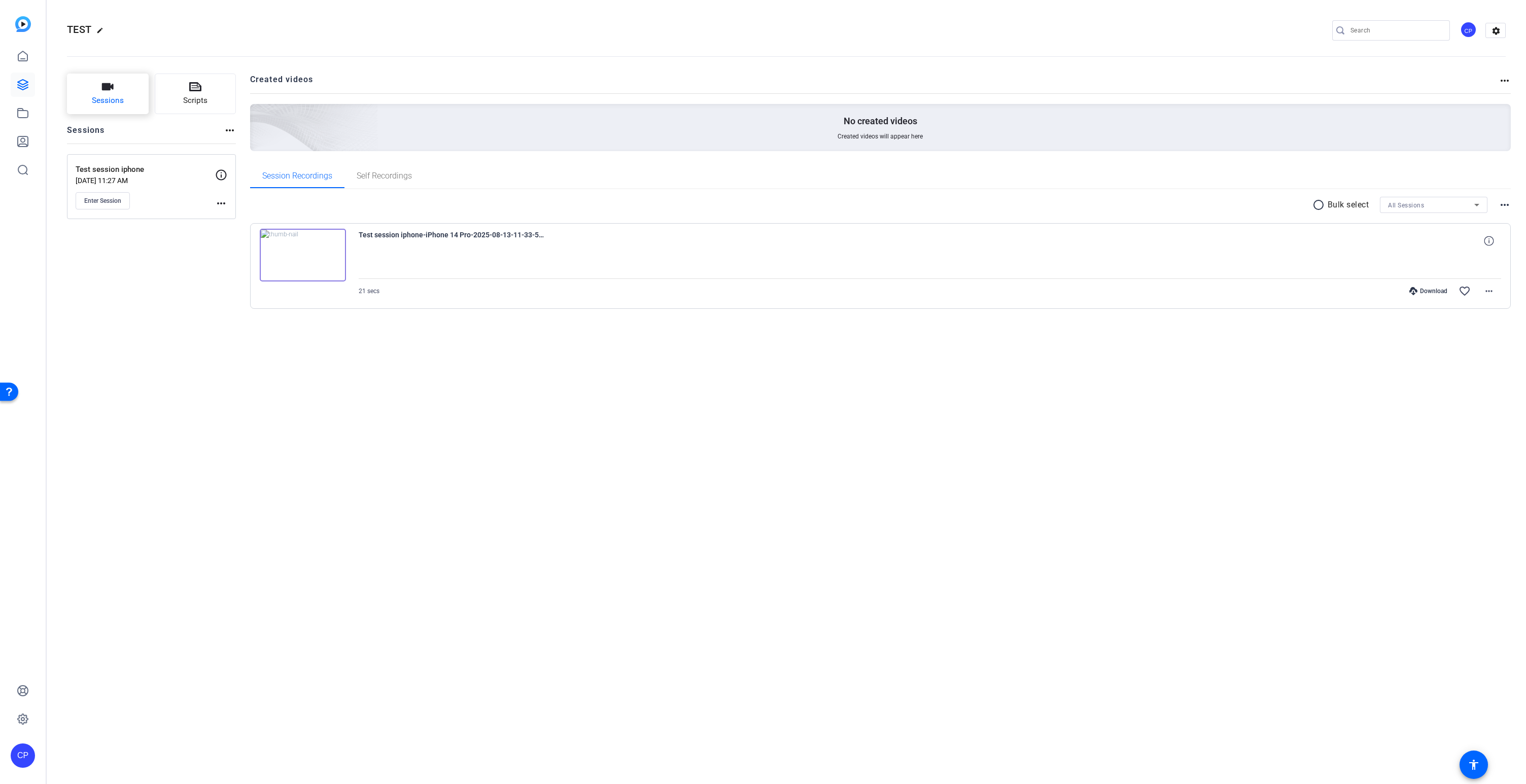
click at [121, 97] on span "Sessions" at bounding box center [107, 100] width 32 height 12
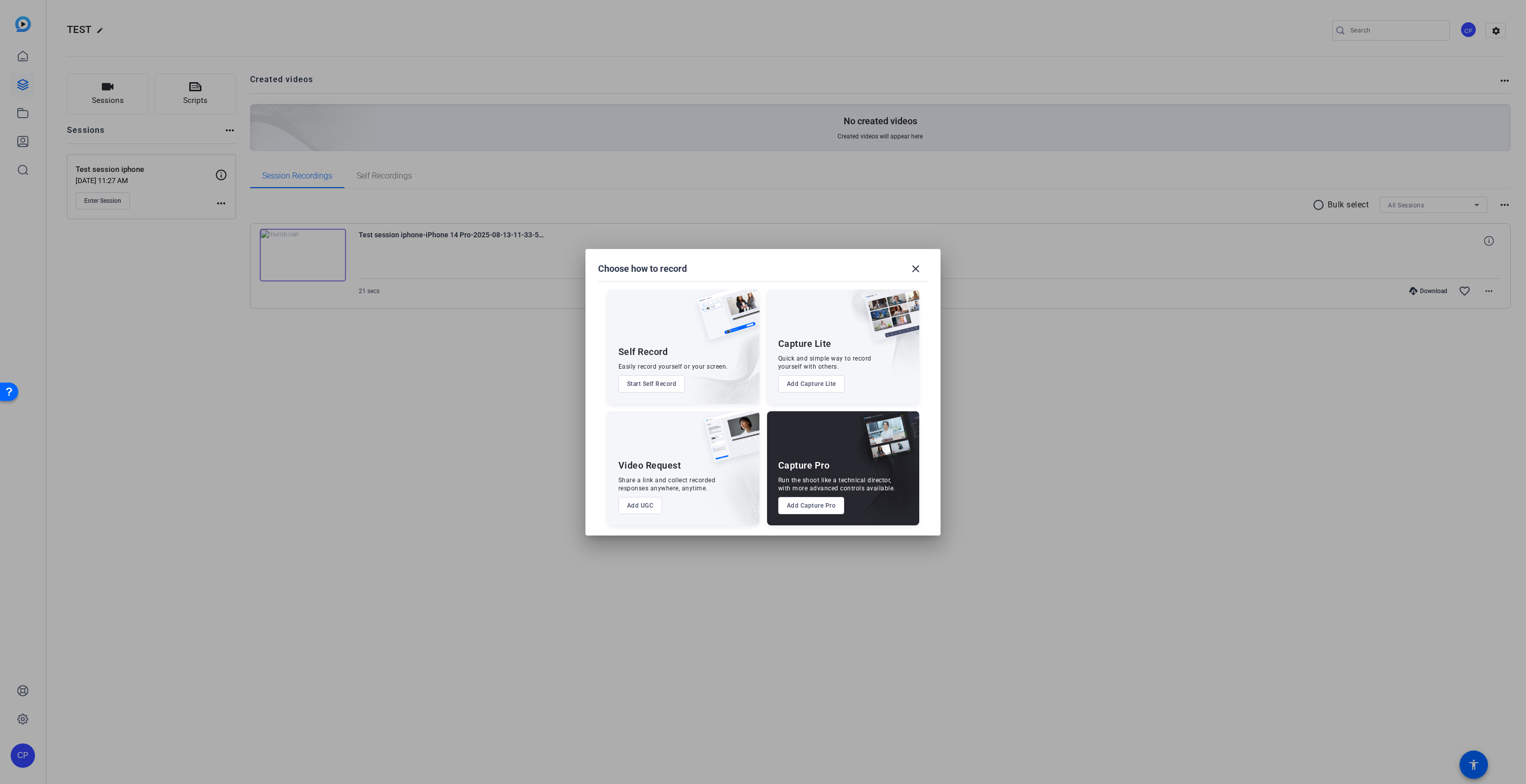
click at [654, 385] on button "Start Self Record" at bounding box center [652, 383] width 67 height 17
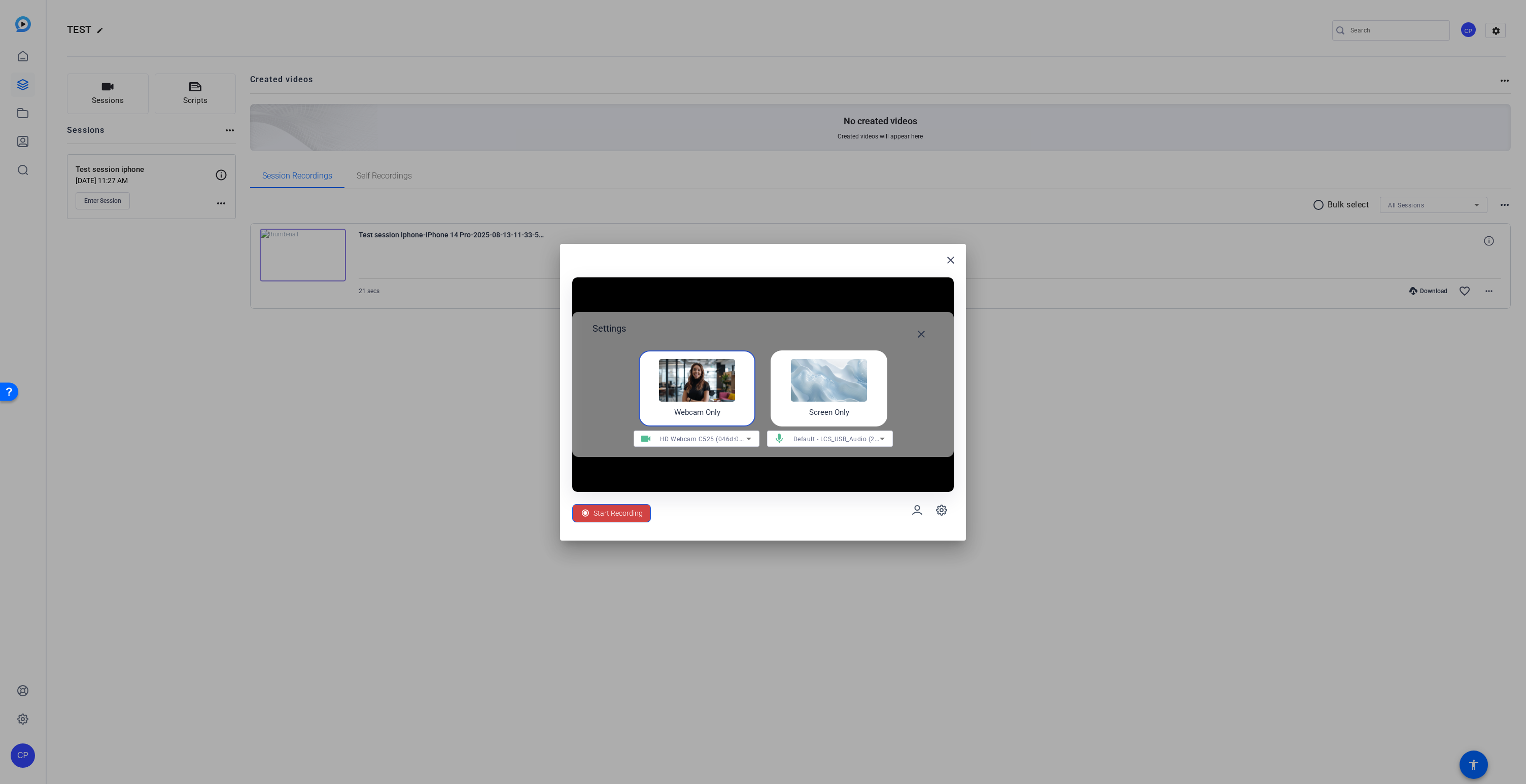
click at [621, 512] on span "Start Recording" at bounding box center [618, 513] width 50 height 19
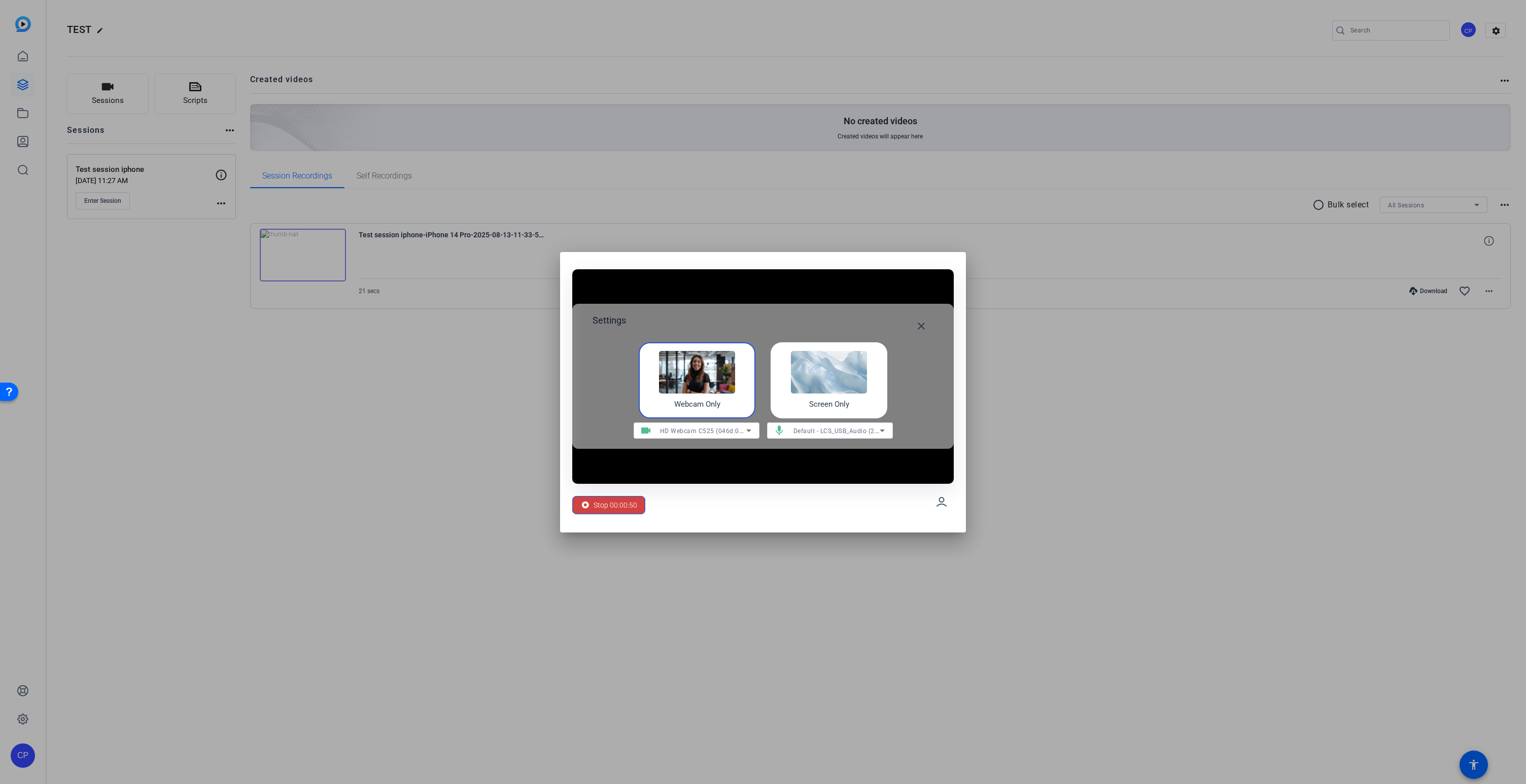
click at [621, 512] on span "Stop 00:00:50" at bounding box center [615, 505] width 43 height 19
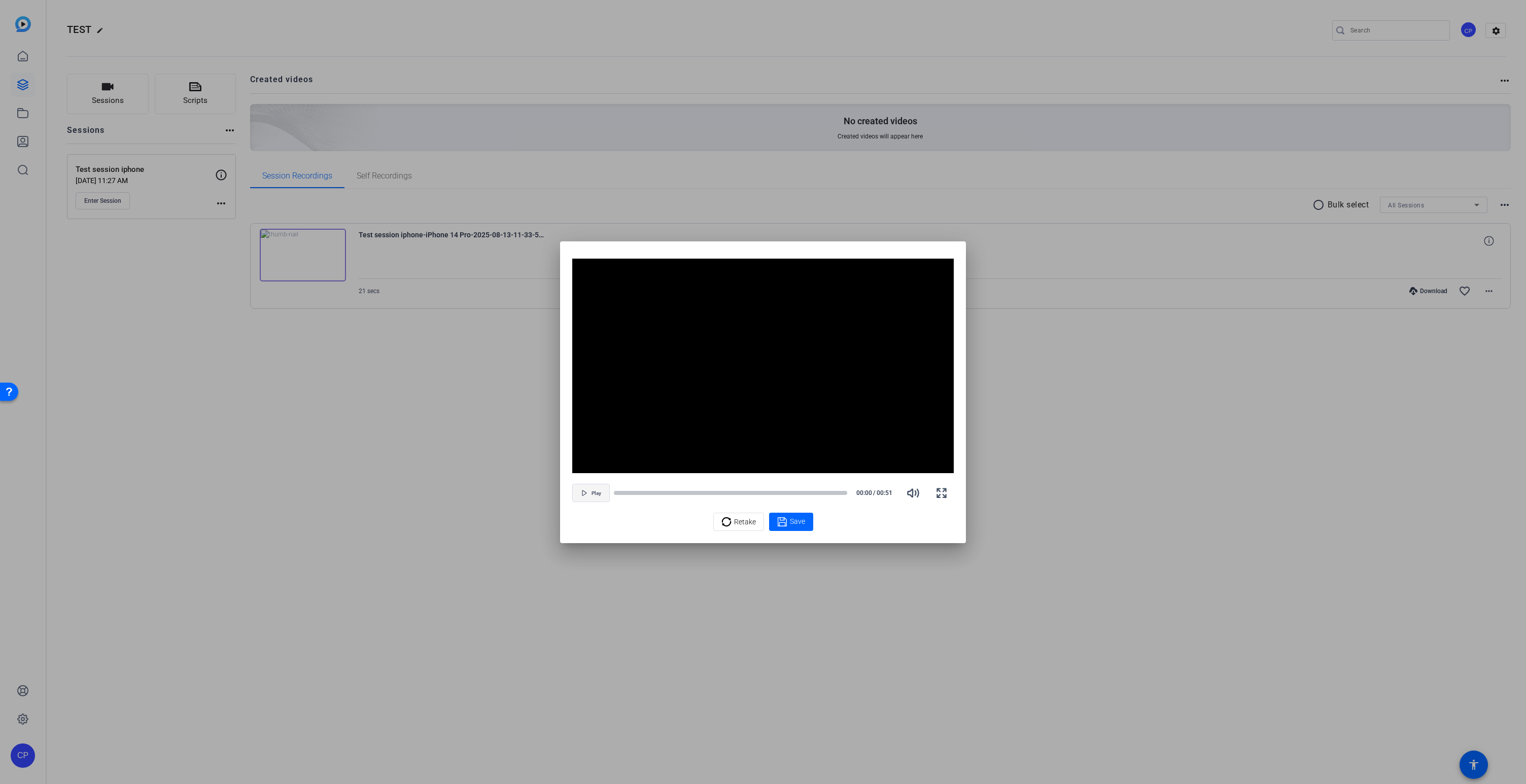
click at [601, 495] on span "button" at bounding box center [591, 493] width 37 height 24
click at [584, 252] on div "Video Player is loading. Play Video Pause Mute Current Time 0:23 / Duration 0:5…" at bounding box center [763, 392] width 406 height 302
click at [590, 490] on span "Pause" at bounding box center [596, 492] width 14 height 7
click at [390, 403] on div at bounding box center [763, 392] width 1526 height 784
click at [565, 436] on div "Video Player is loading. Play Video Play Mute Current Time 0:26 / Duration 0:51…" at bounding box center [763, 392] width 406 height 302
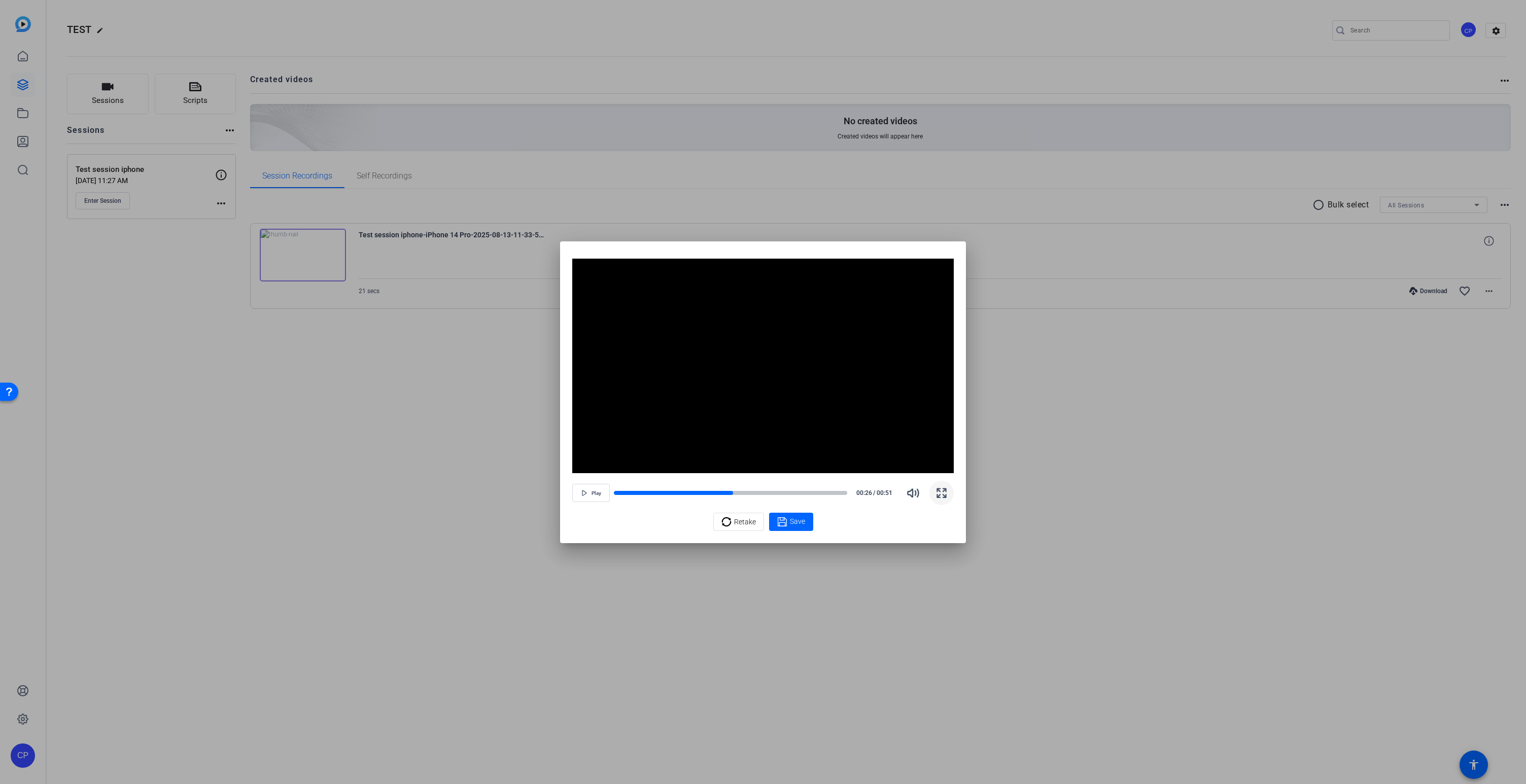
click at [943, 500] on span "button" at bounding box center [942, 493] width 24 height 24
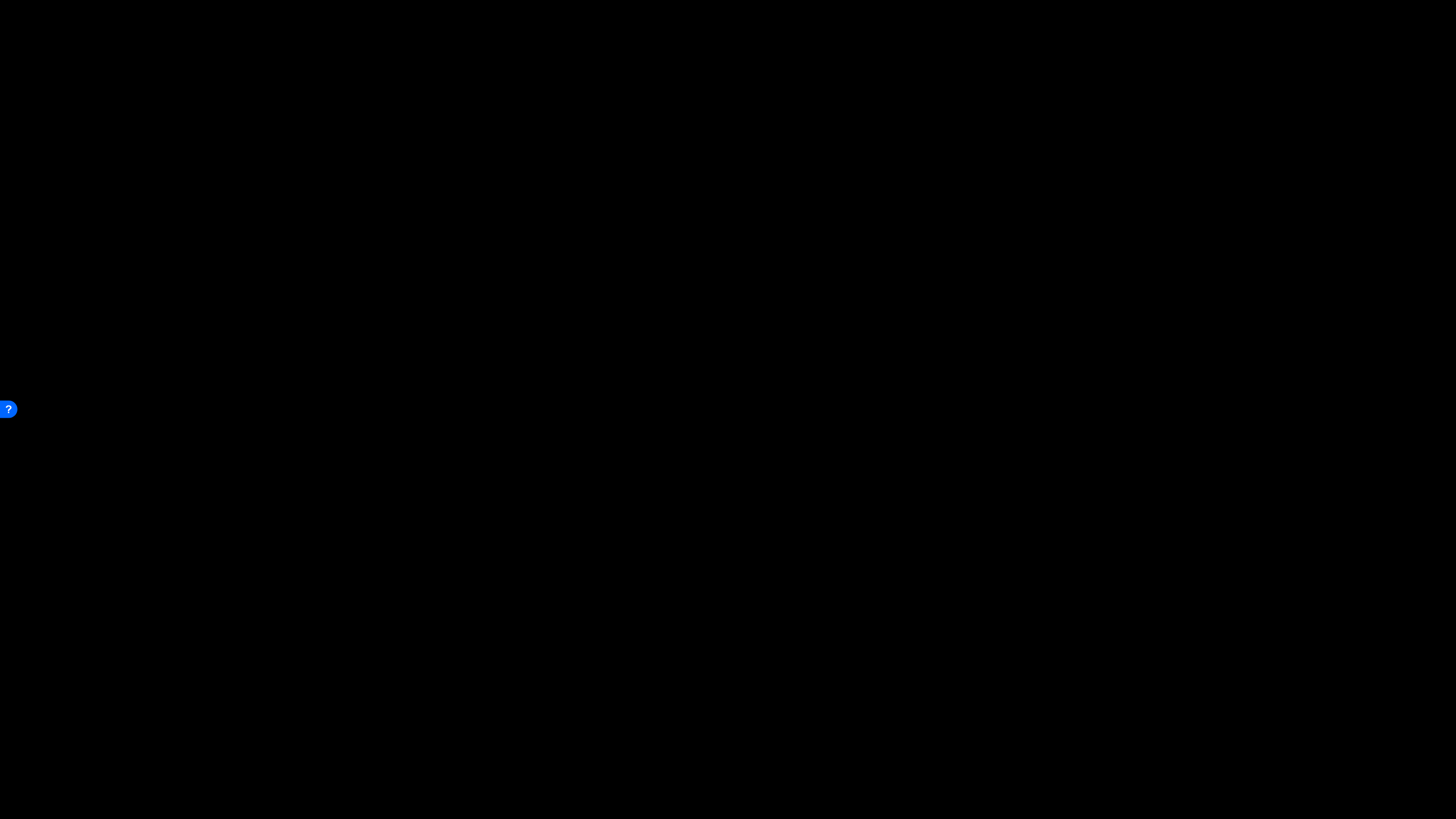
click at [900, 548] on video "Video Player" at bounding box center [728, 409] width 1456 height 819
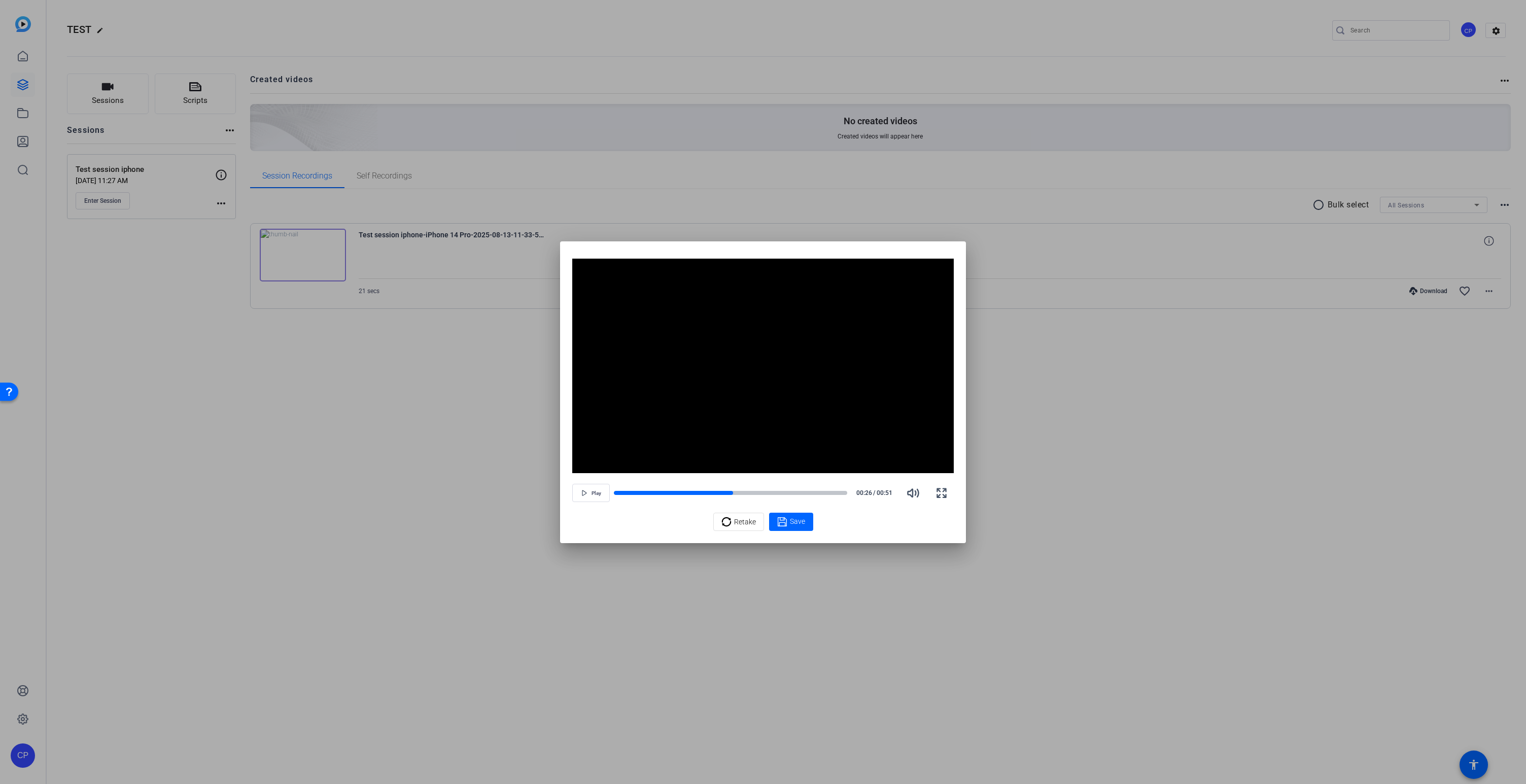
click at [569, 250] on div "Video Player is loading. Play Video Play Mute Current Time 0:26 / Duration 0:51…" at bounding box center [763, 392] width 406 height 302
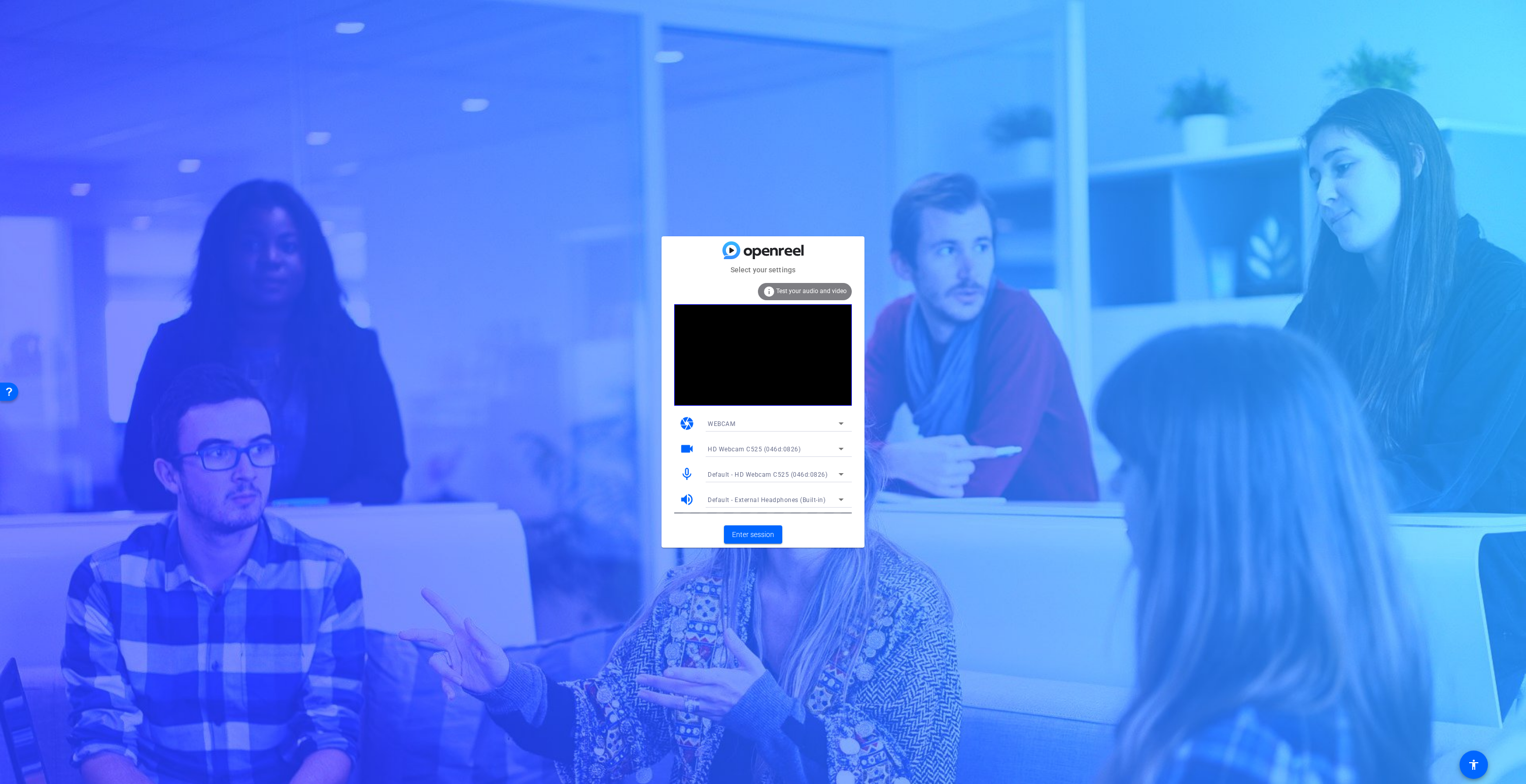
click at [767, 474] on span "Default - HD Webcam C525 (046d:0826)" at bounding box center [767, 475] width 119 height 7
click at [673, 465] on div at bounding box center [763, 392] width 1526 height 784
click at [749, 538] on span "Enter session" at bounding box center [753, 535] width 42 height 11
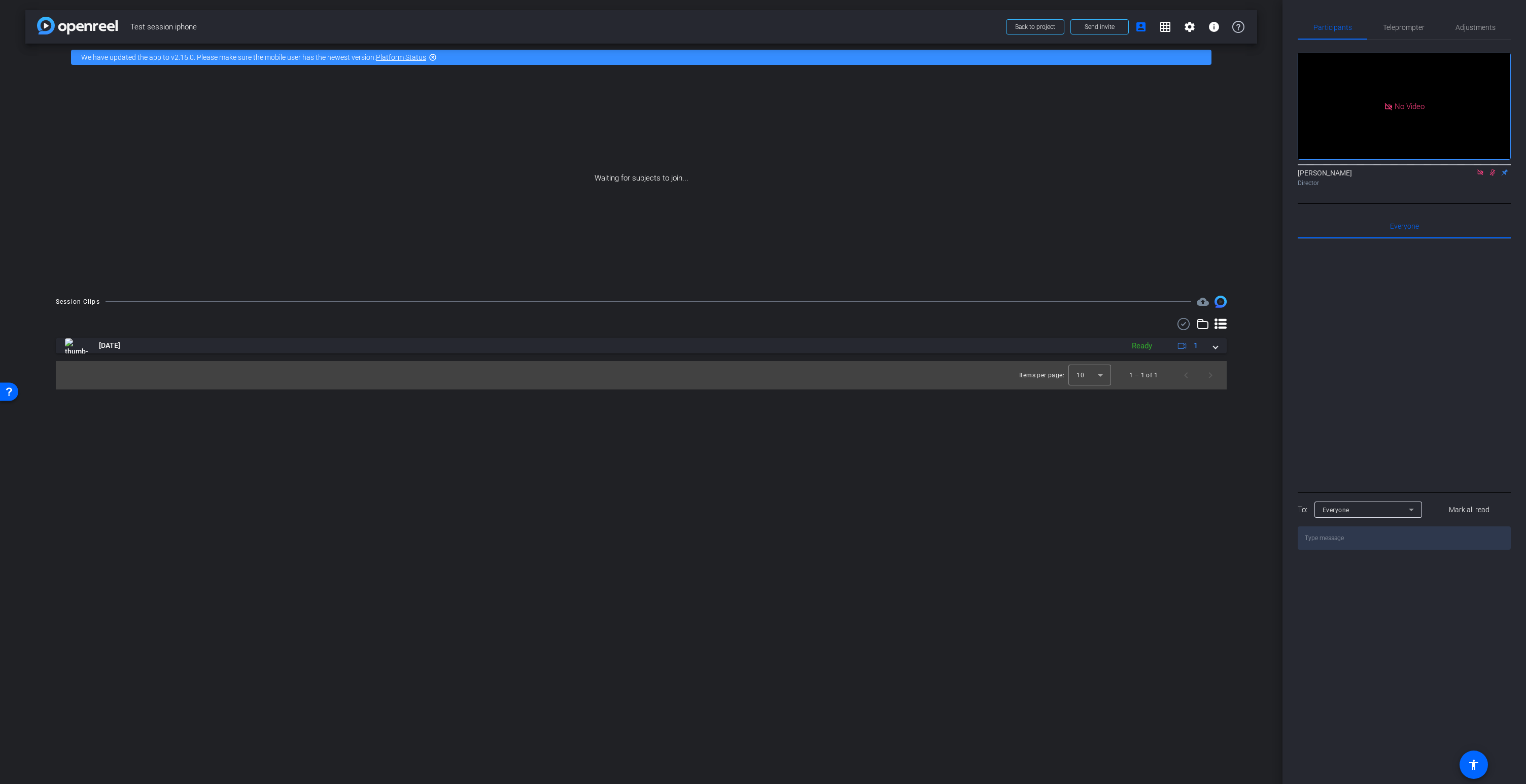
click at [1484, 176] on icon at bounding box center [1481, 172] width 8 height 7
click at [1480, 176] on icon at bounding box center [1481, 173] width 5 height 7
